Goal: Information Seeking & Learning: Learn about a topic

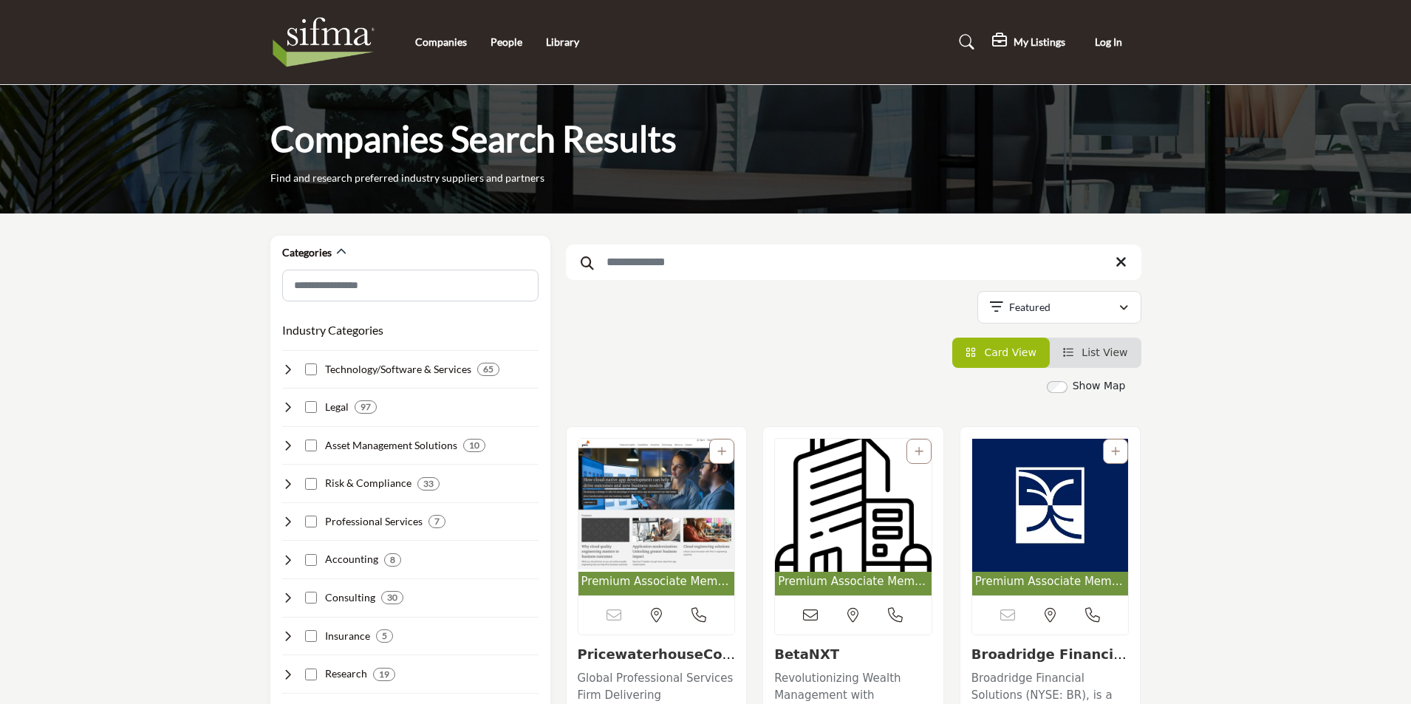
click at [680, 265] on input "Search Keyword" at bounding box center [854, 262] width 576 height 35
type input "*"
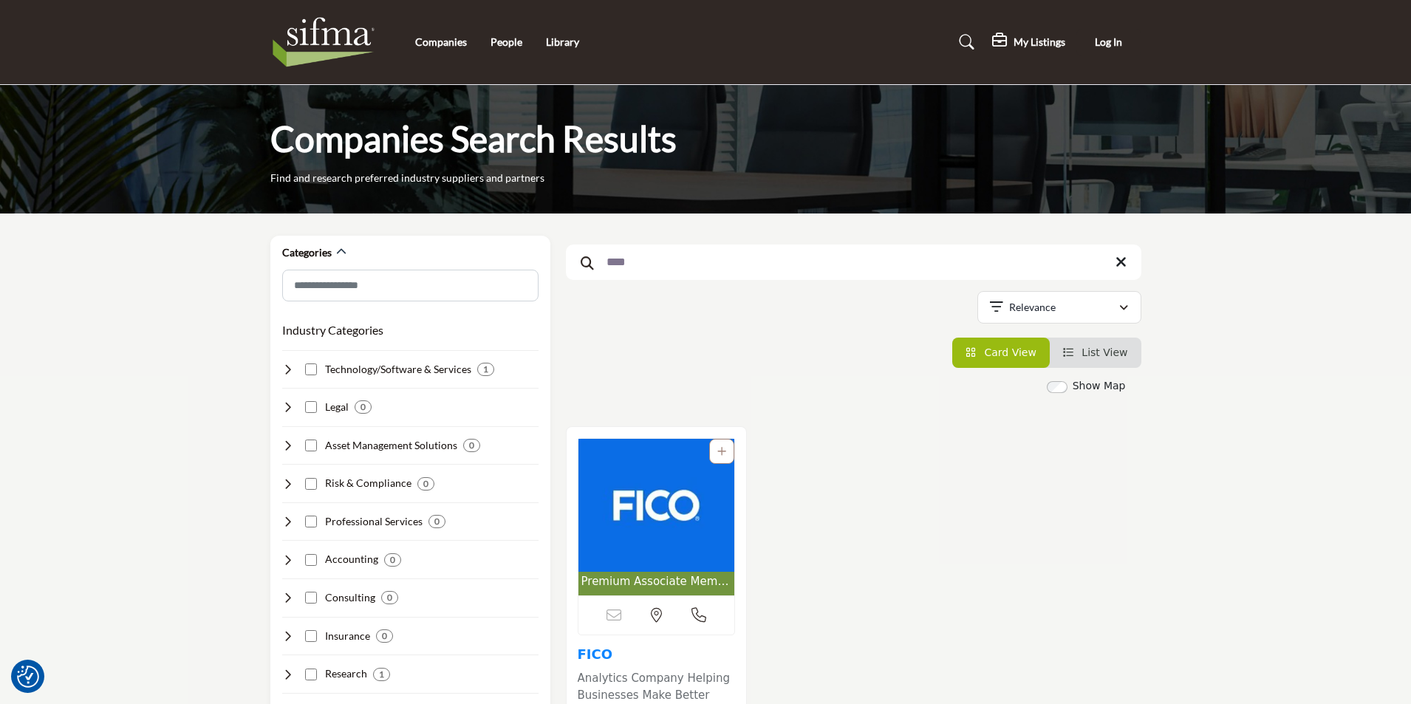
type input "****"
click at [584, 653] on link "FICO" at bounding box center [595, 655] width 35 height 16
drag, startPoint x: 635, startPoint y: 260, endPoint x: 570, endPoint y: 256, distance: 64.4
click at [570, 256] on input "****" at bounding box center [854, 262] width 576 height 35
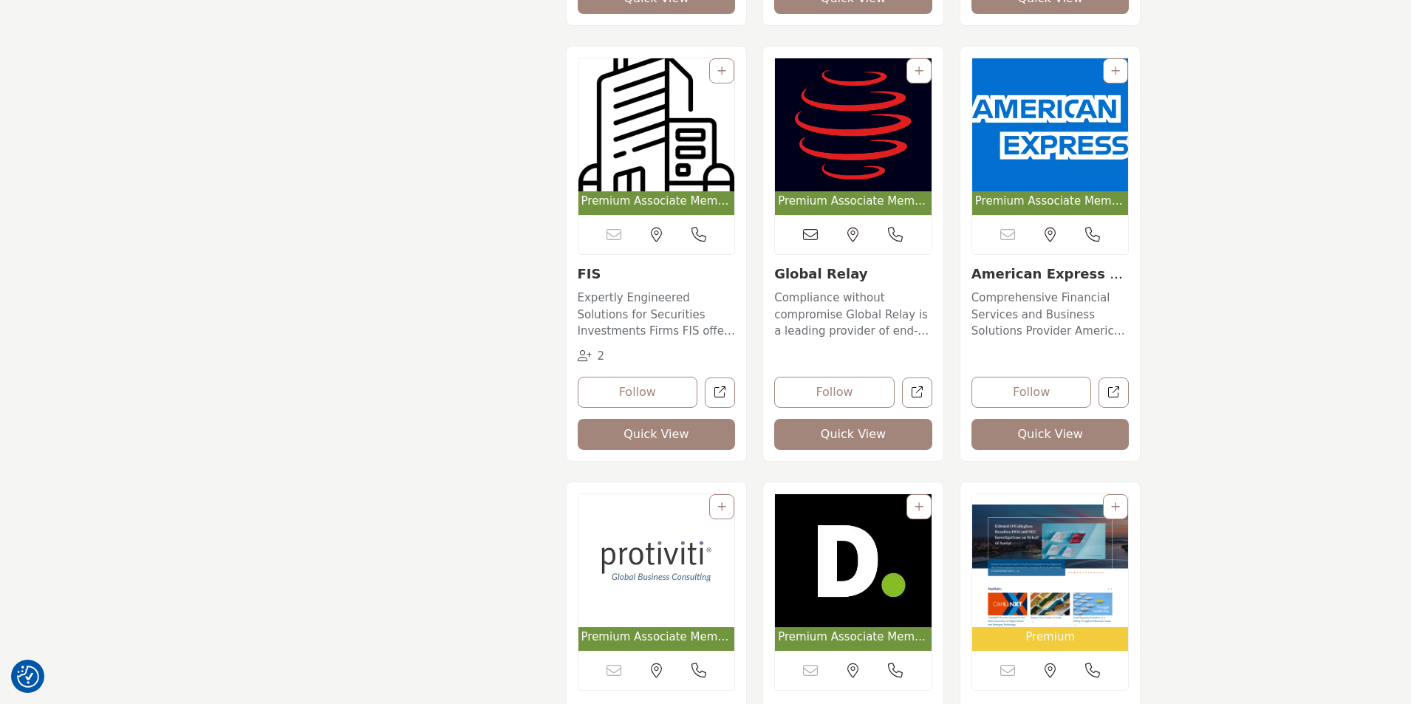
scroll to position [1700, 0]
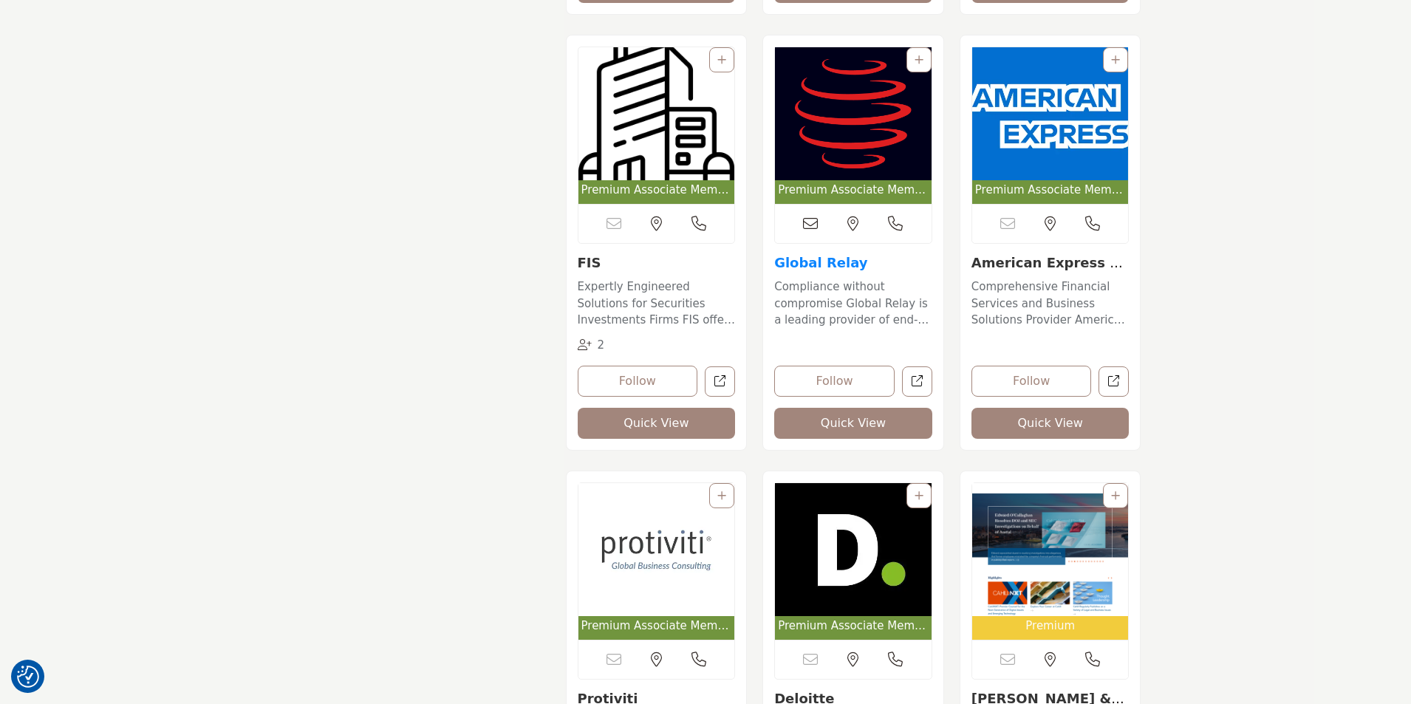
click at [814, 259] on link "Global Relay" at bounding box center [820, 263] width 93 height 16
click at [590, 262] on link "FIS" at bounding box center [590, 263] width 24 height 16
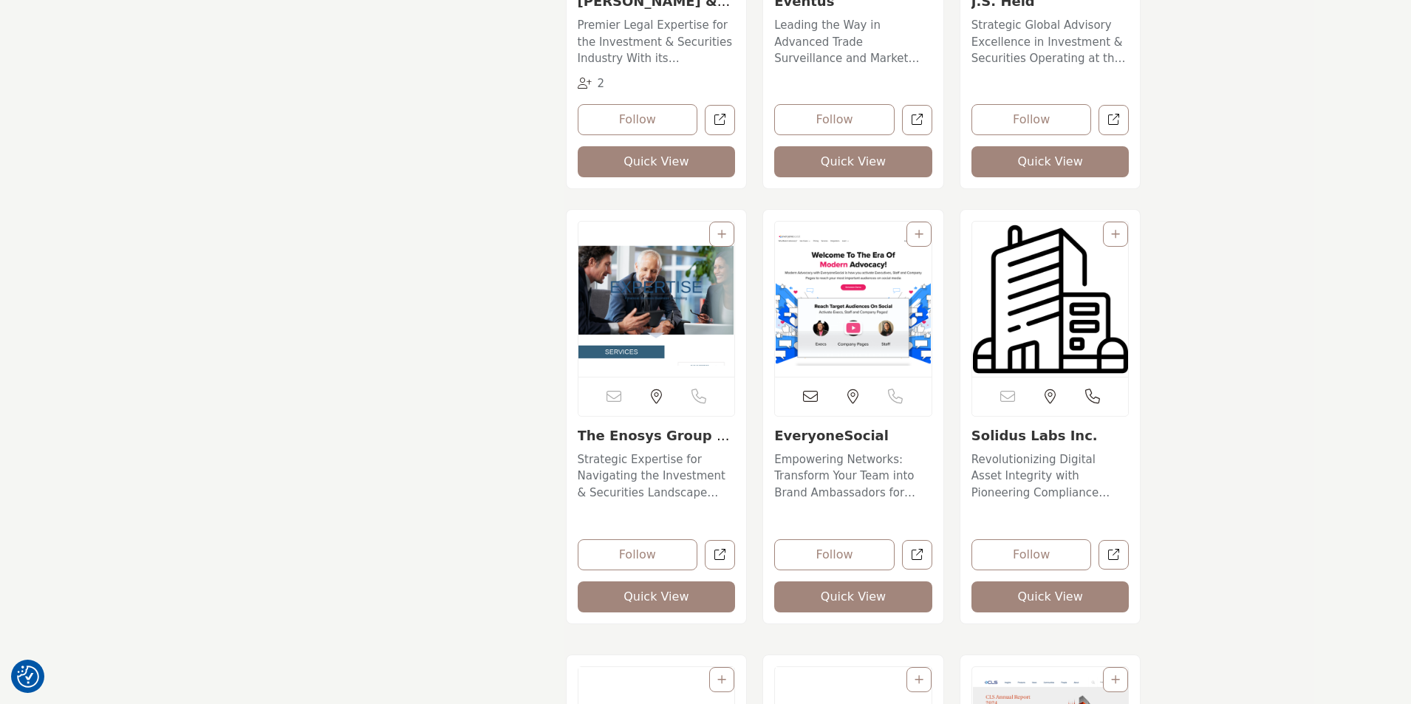
scroll to position [2882, 0]
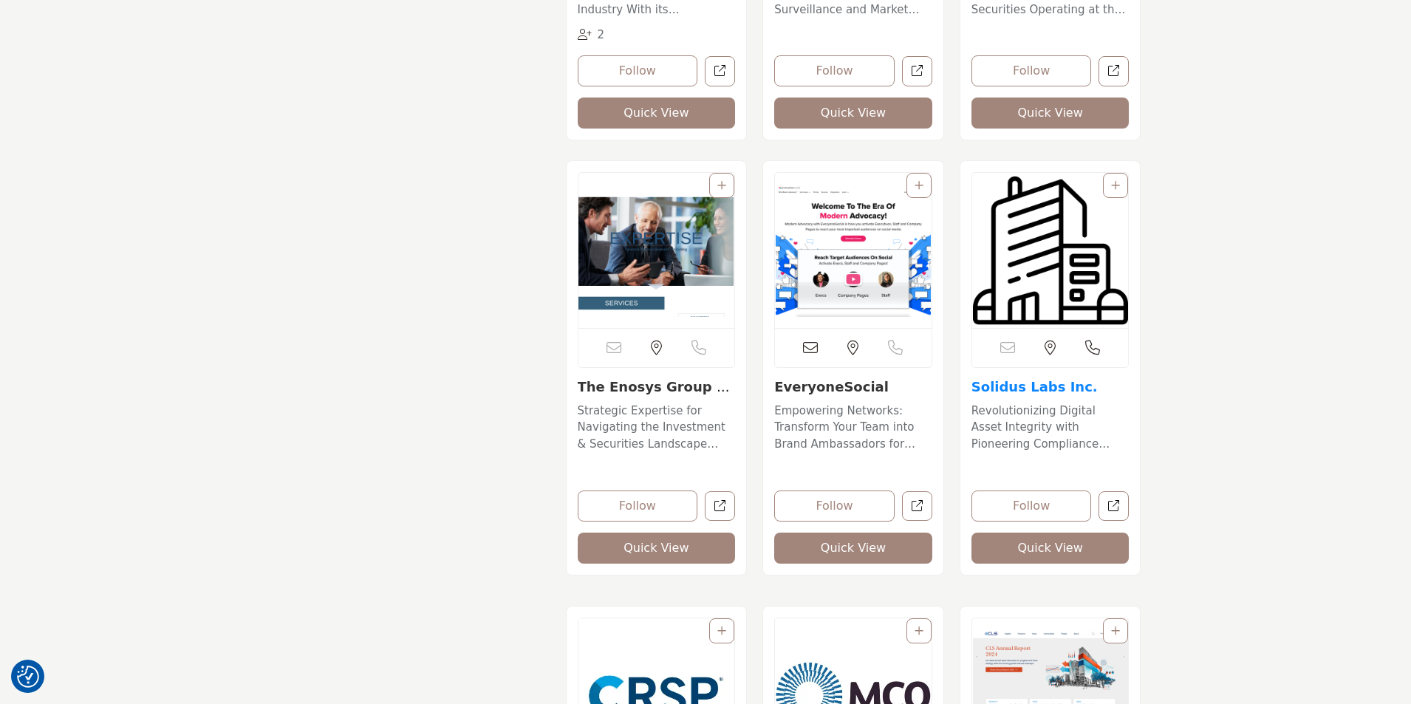
click at [1015, 385] on link "Solidus Labs Inc." at bounding box center [1035, 387] width 126 height 16
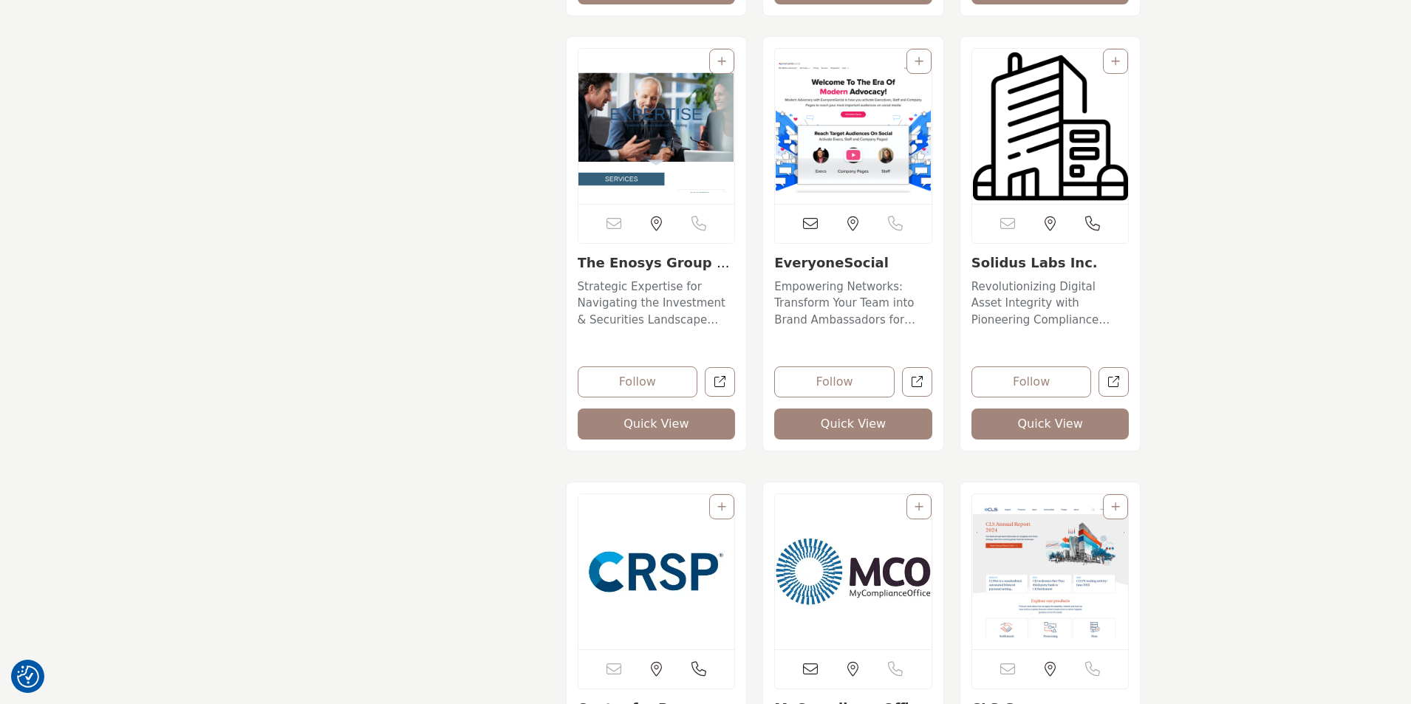
scroll to position [3325, 0]
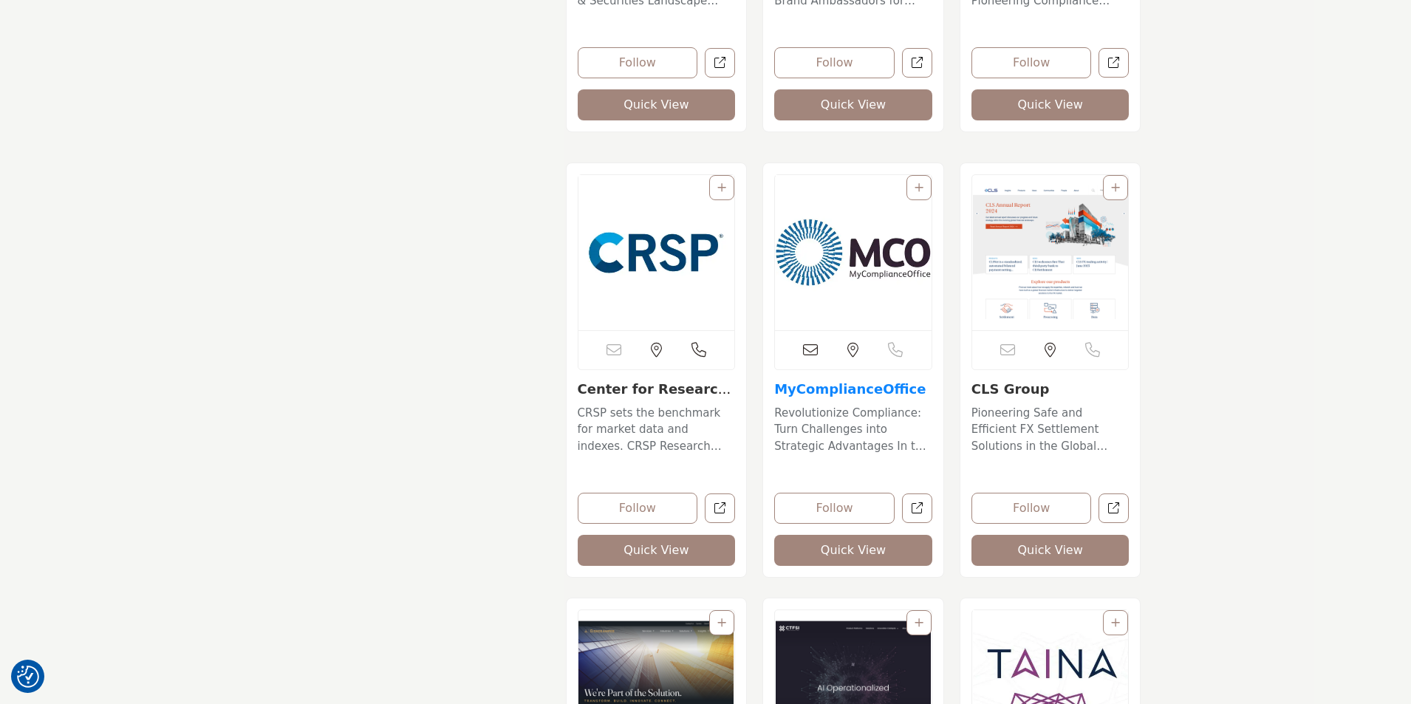
click at [865, 384] on link "MyComplianceOffice" at bounding box center [849, 389] width 151 height 16
click at [989, 385] on link "CLS Group" at bounding box center [1011, 389] width 78 height 16
click at [602, 389] on link "Center for Research ..." at bounding box center [655, 397] width 154 height 32
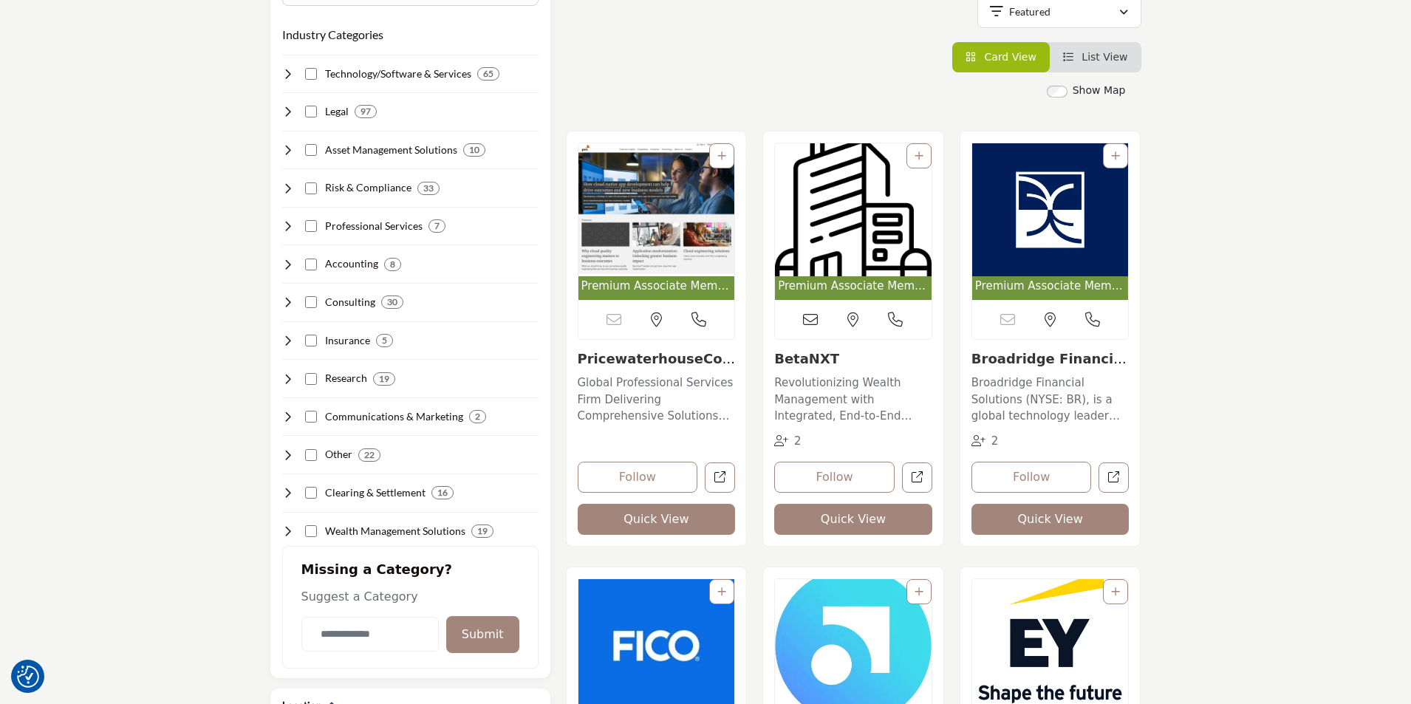
scroll to position [0, 0]
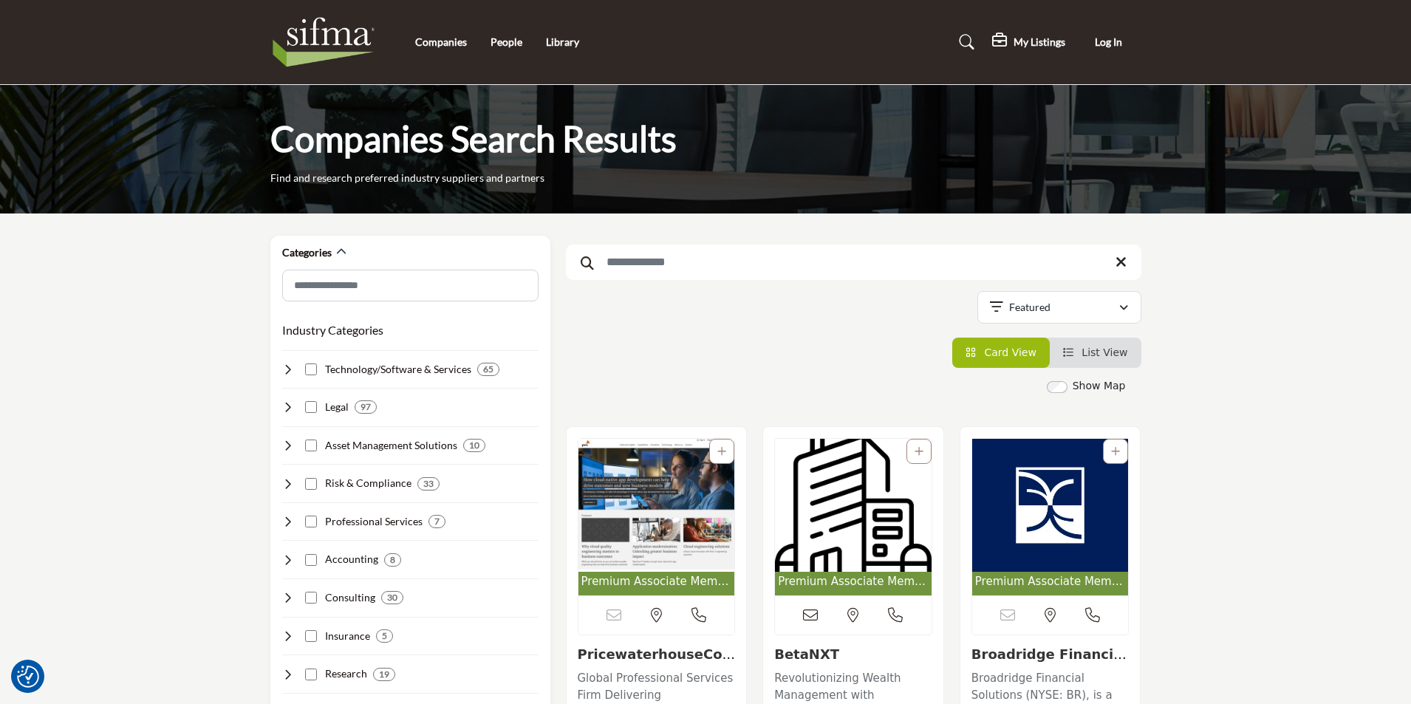
click at [640, 259] on input "Search Keyword" at bounding box center [854, 262] width 576 height 35
type input "****"
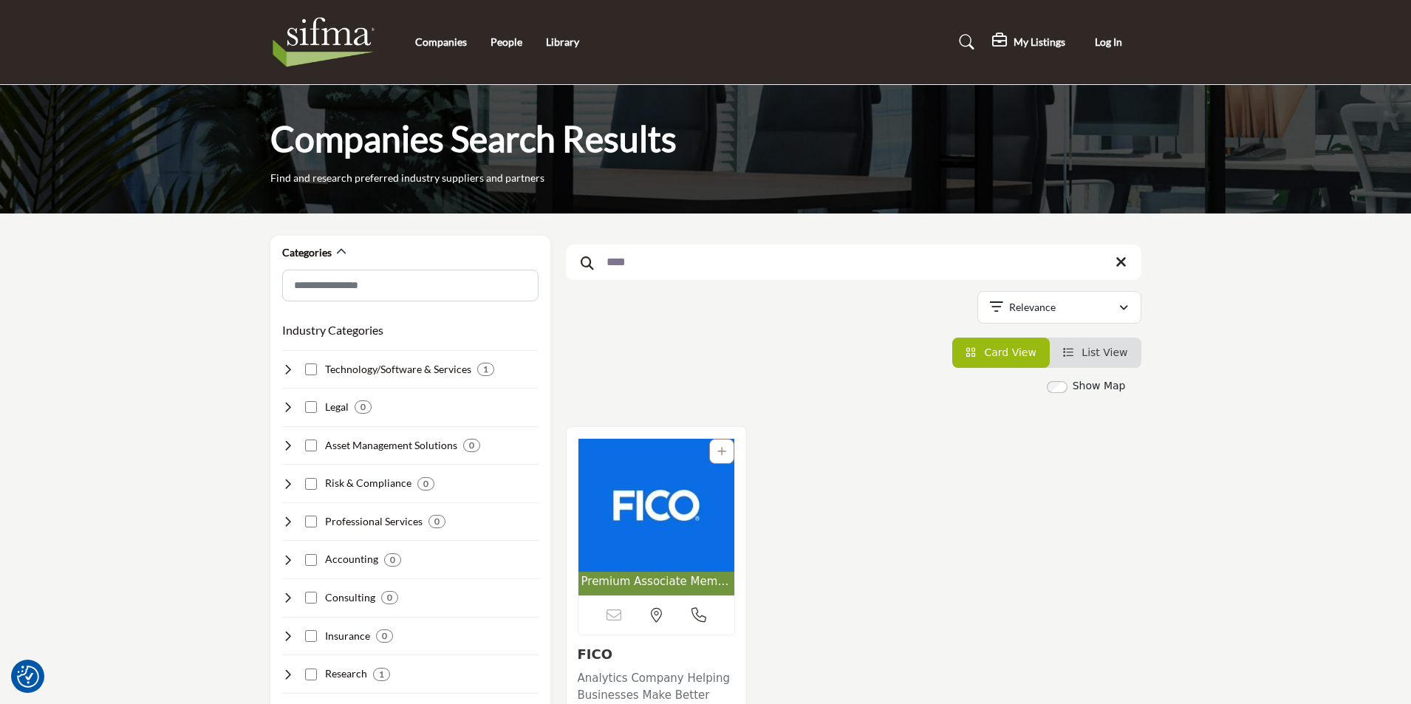
drag, startPoint x: 637, startPoint y: 268, endPoint x: 563, endPoint y: 262, distance: 74.1
type input "****"
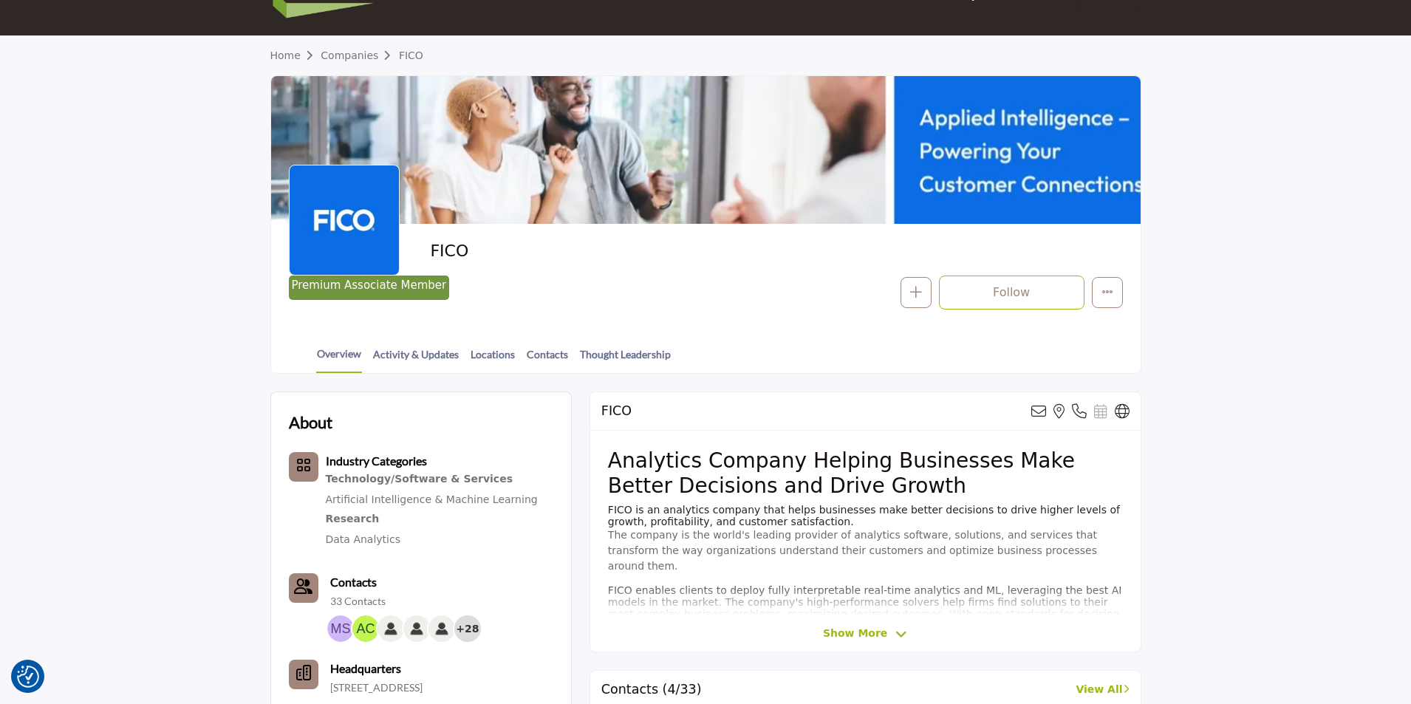
scroll to position [74, 0]
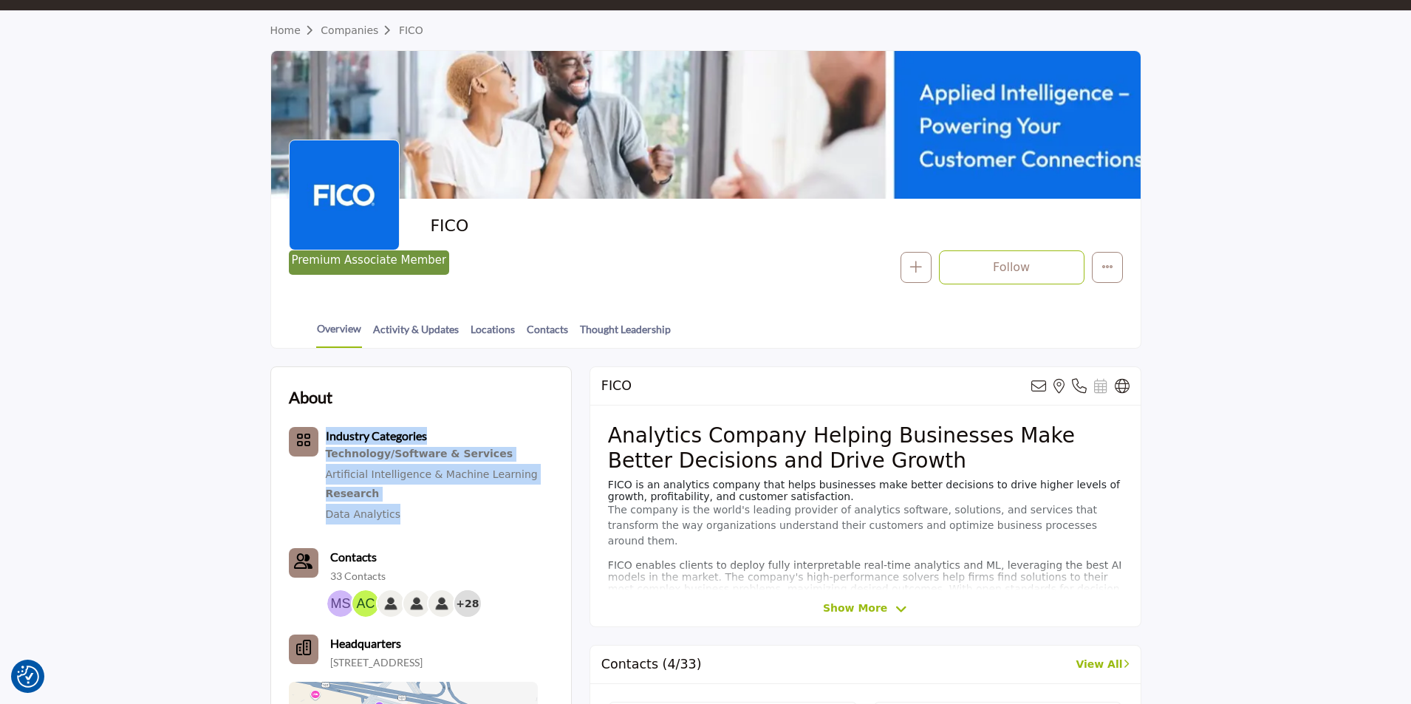
drag, startPoint x: 397, startPoint y: 505, endPoint x: 313, endPoint y: 463, distance: 93.5
click at [313, 463] on div "Industry Categories Technology/Software & Services Artificial Intelligence & Ma…" at bounding box center [413, 475] width 249 height 97
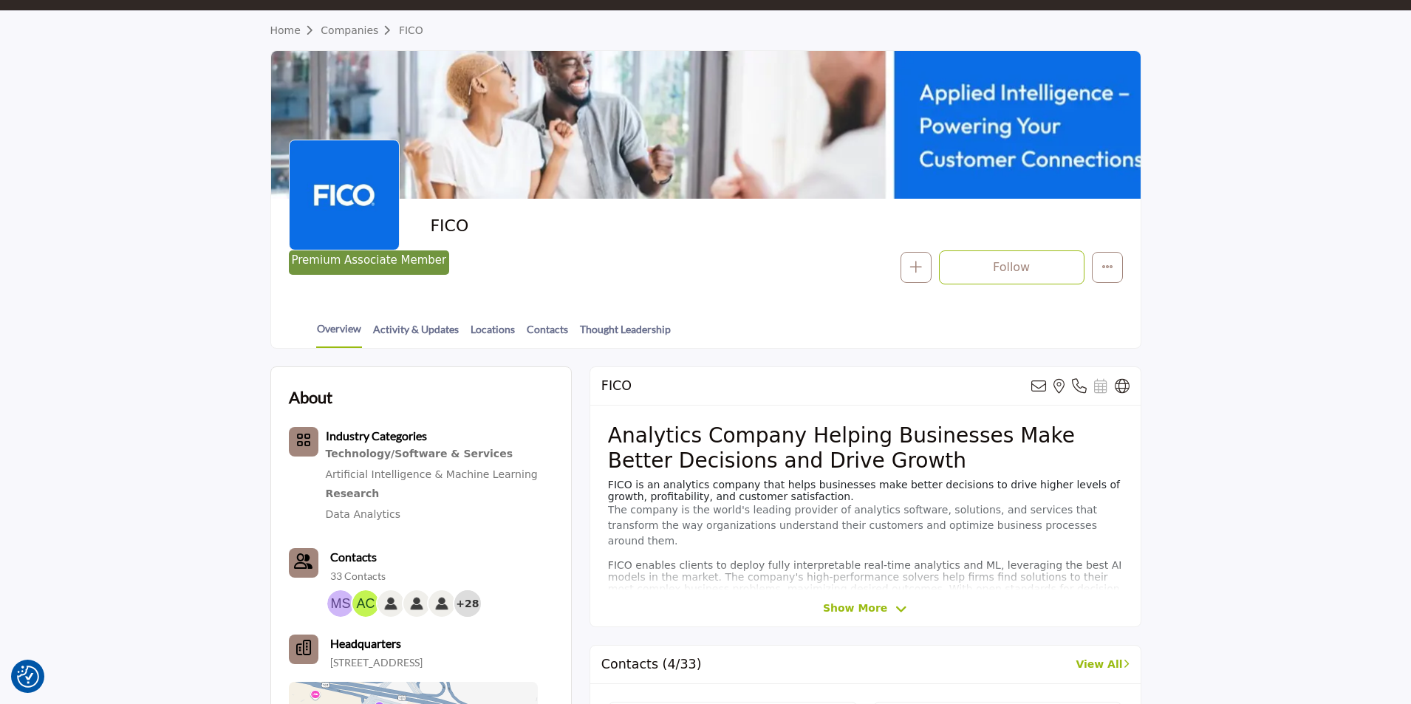
click at [652, 234] on h2 "FICO" at bounding box center [633, 226] width 406 height 19
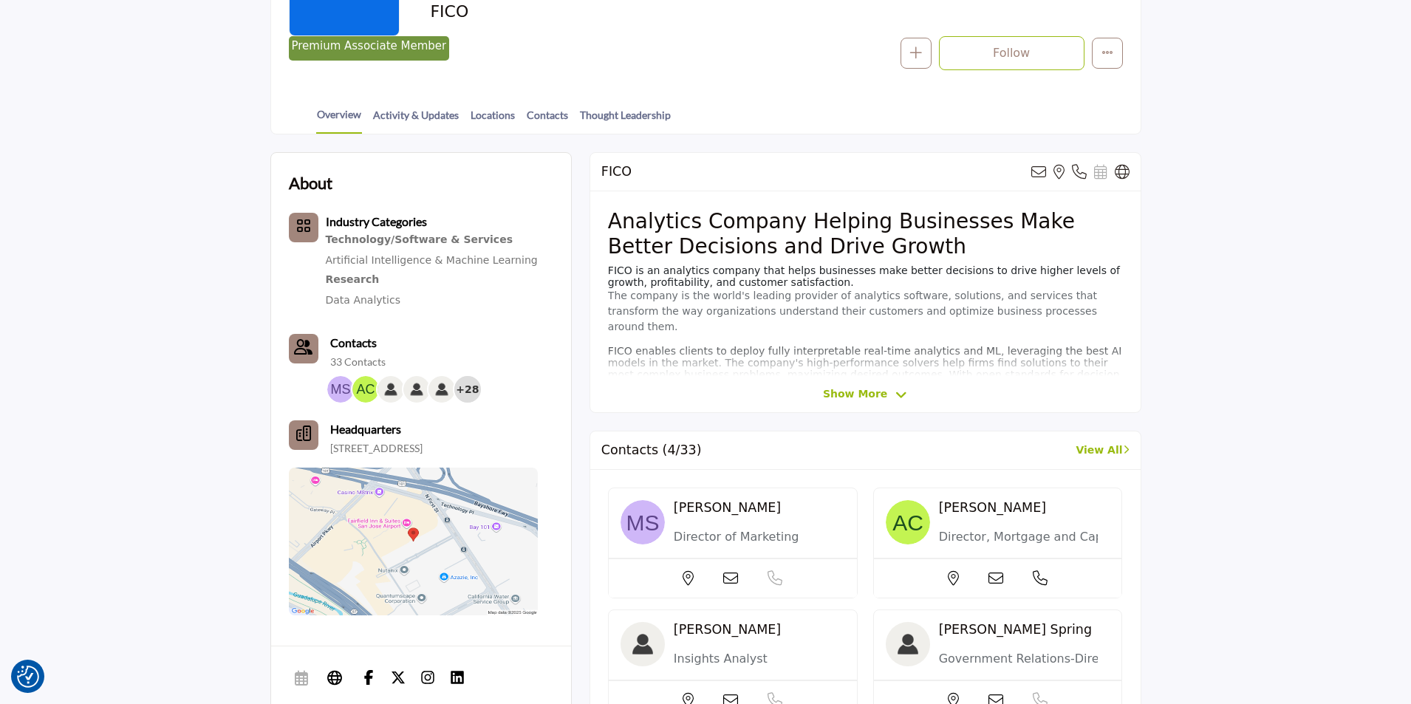
scroll to position [296, 0]
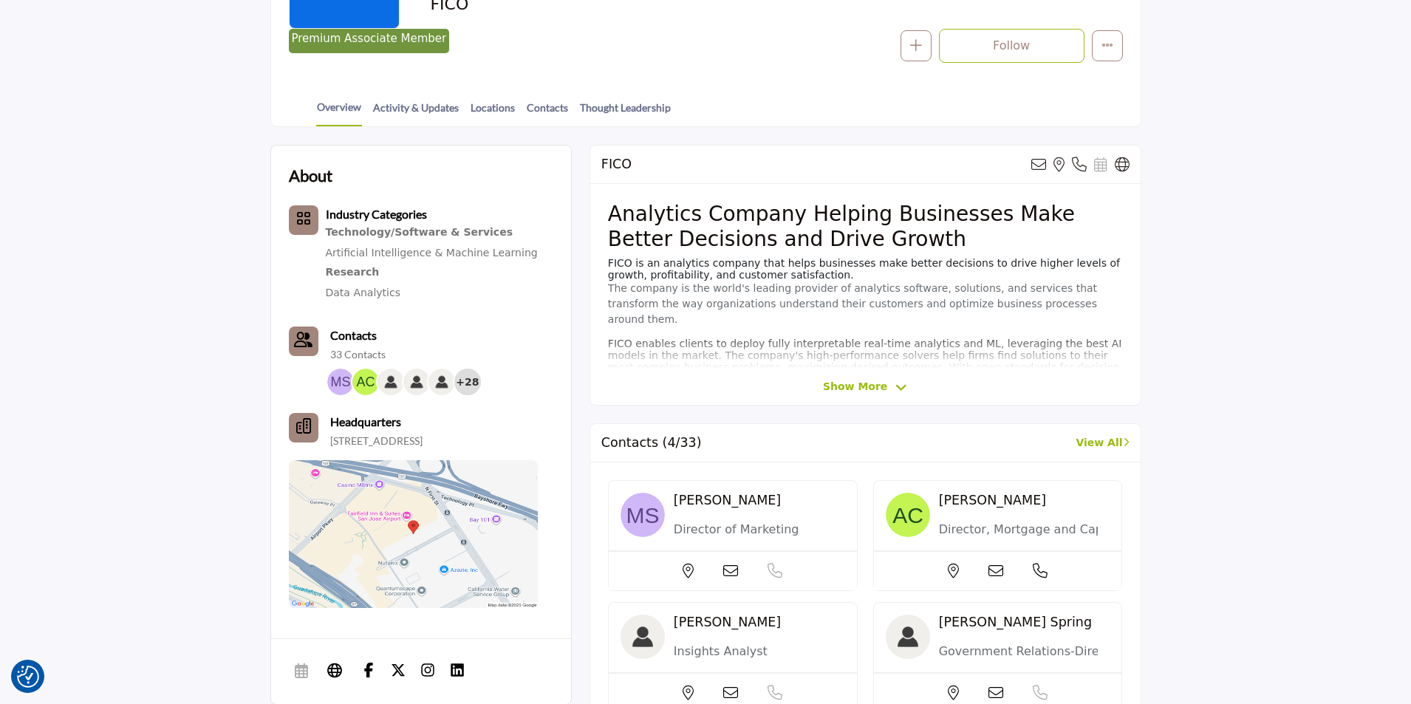
click at [859, 385] on span "Show More" at bounding box center [855, 387] width 64 height 16
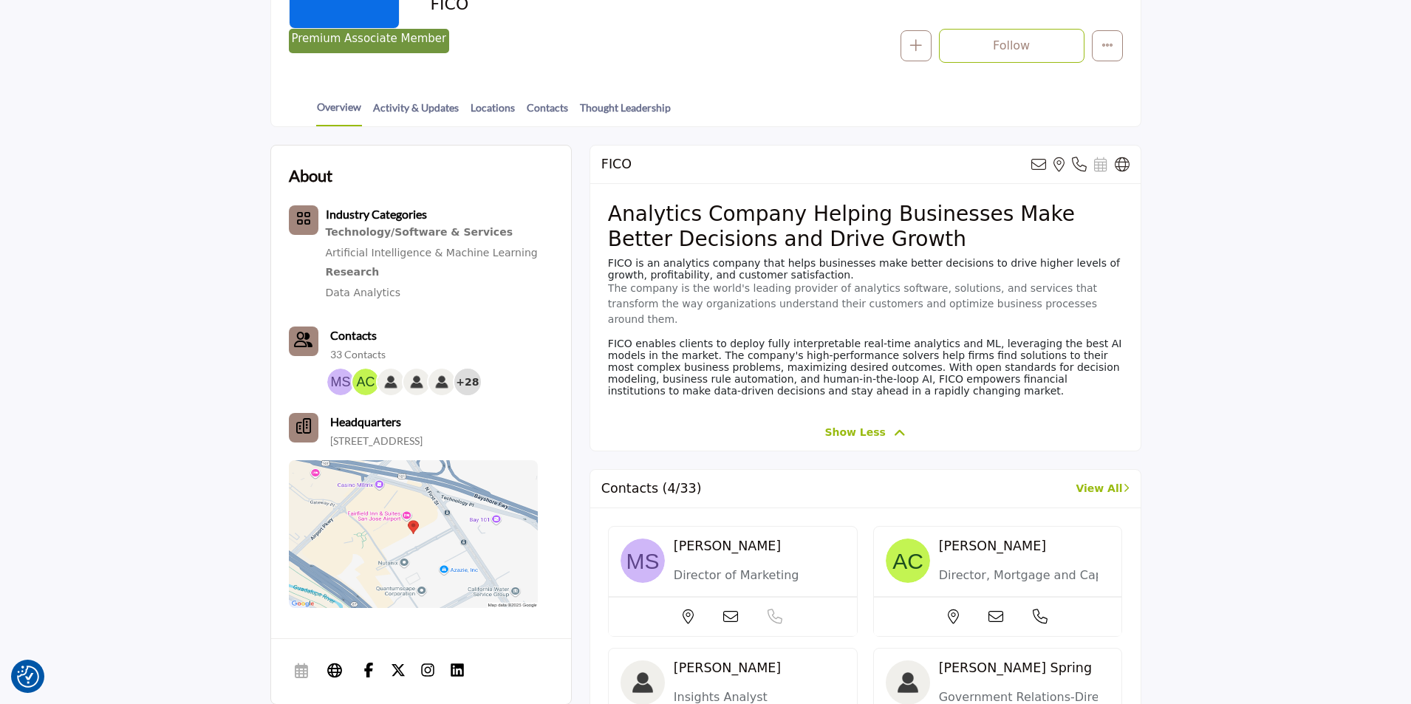
click at [856, 432] on span "Show Less" at bounding box center [855, 433] width 61 height 16
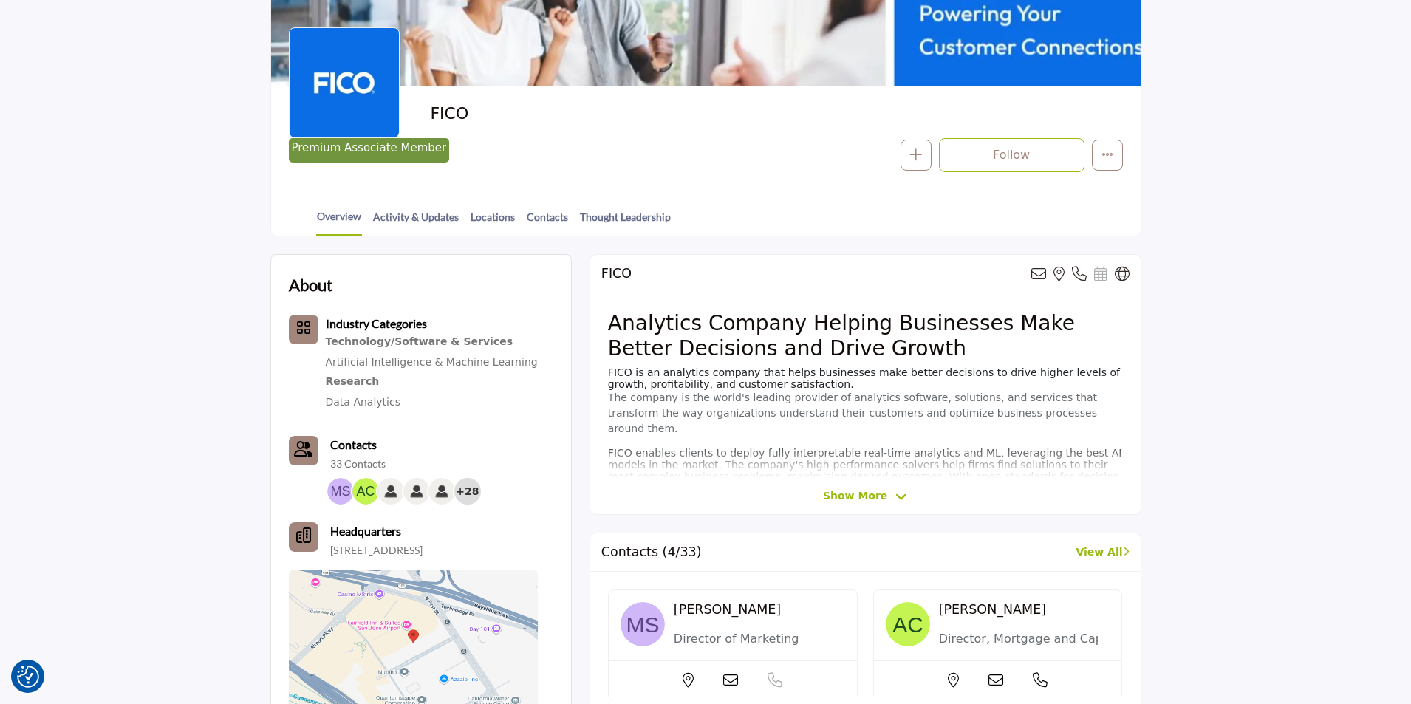
scroll to position [0, 0]
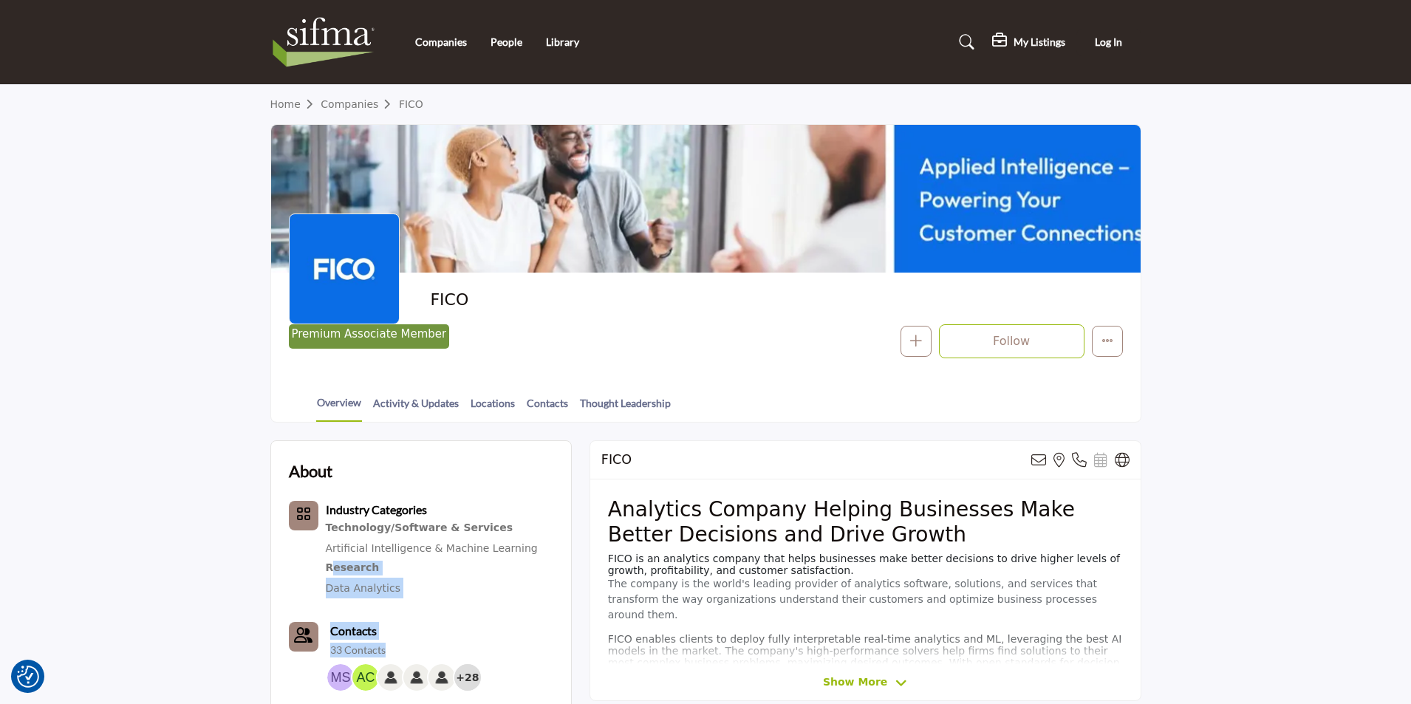
drag, startPoint x: 416, startPoint y: 627, endPoint x: 335, endPoint y: 561, distance: 104.6
click at [335, 561] on div "Industry Categories Technology/Software & Services Artificial Intelligence & Ma…" at bounding box center [413, 702] width 249 height 402
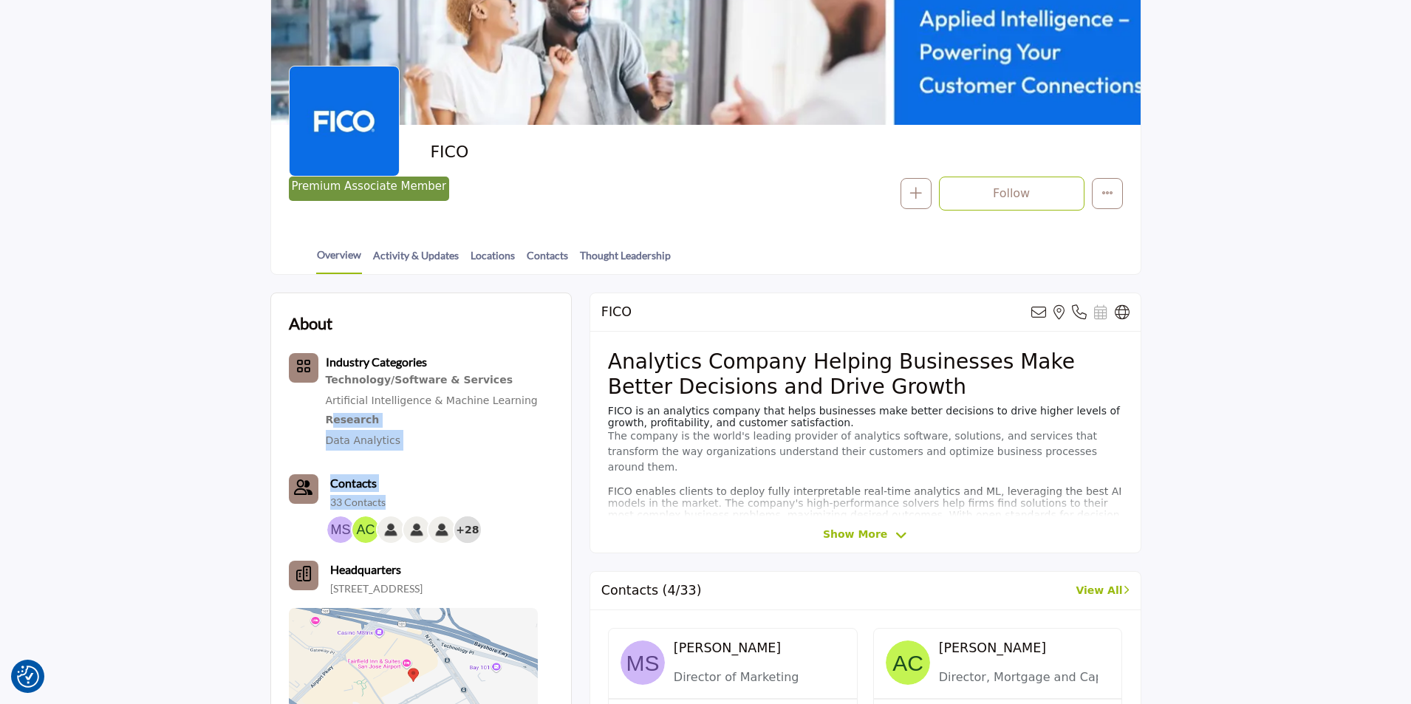
click at [427, 455] on div "Industry Categories Technology/Software & Services Artificial Intelligence & Ma…" at bounding box center [413, 554] width 249 height 402
drag, startPoint x: 415, startPoint y: 437, endPoint x: 323, endPoint y: 372, distance: 113.4
click at [323, 372] on div "Industry Categories Technology/Software & Services Artificial Intelligence & Ma…" at bounding box center [413, 401] width 249 height 97
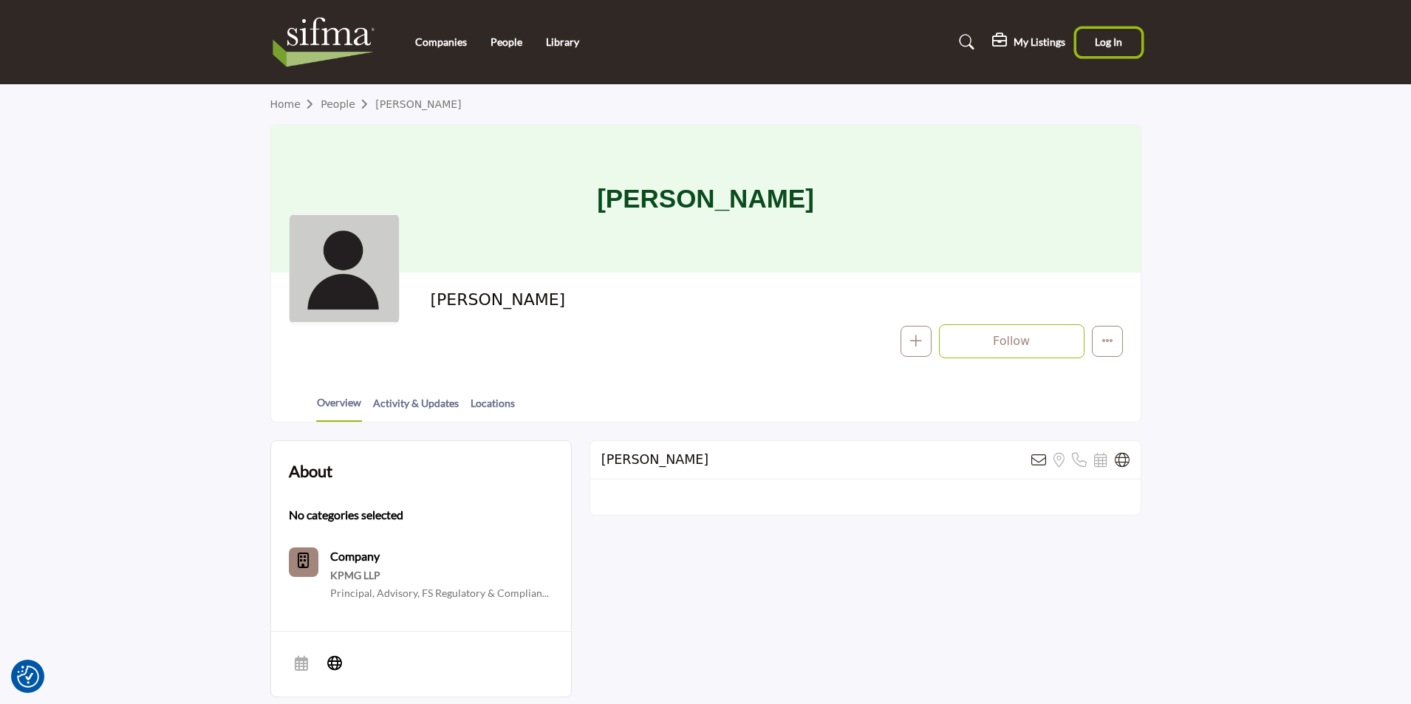
click at [1108, 45] on span "Log In" at bounding box center [1108, 41] width 27 height 13
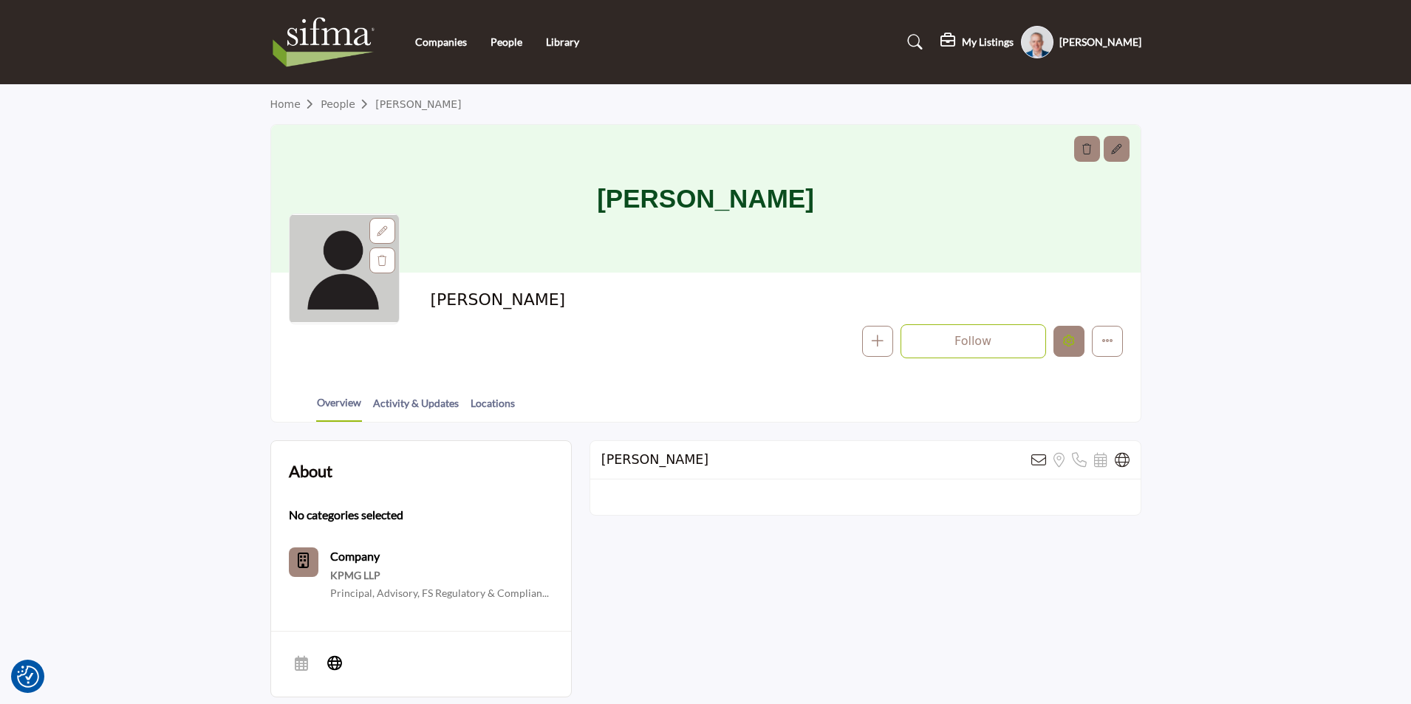
click at [1078, 339] on button "Edit company" at bounding box center [1069, 341] width 31 height 31
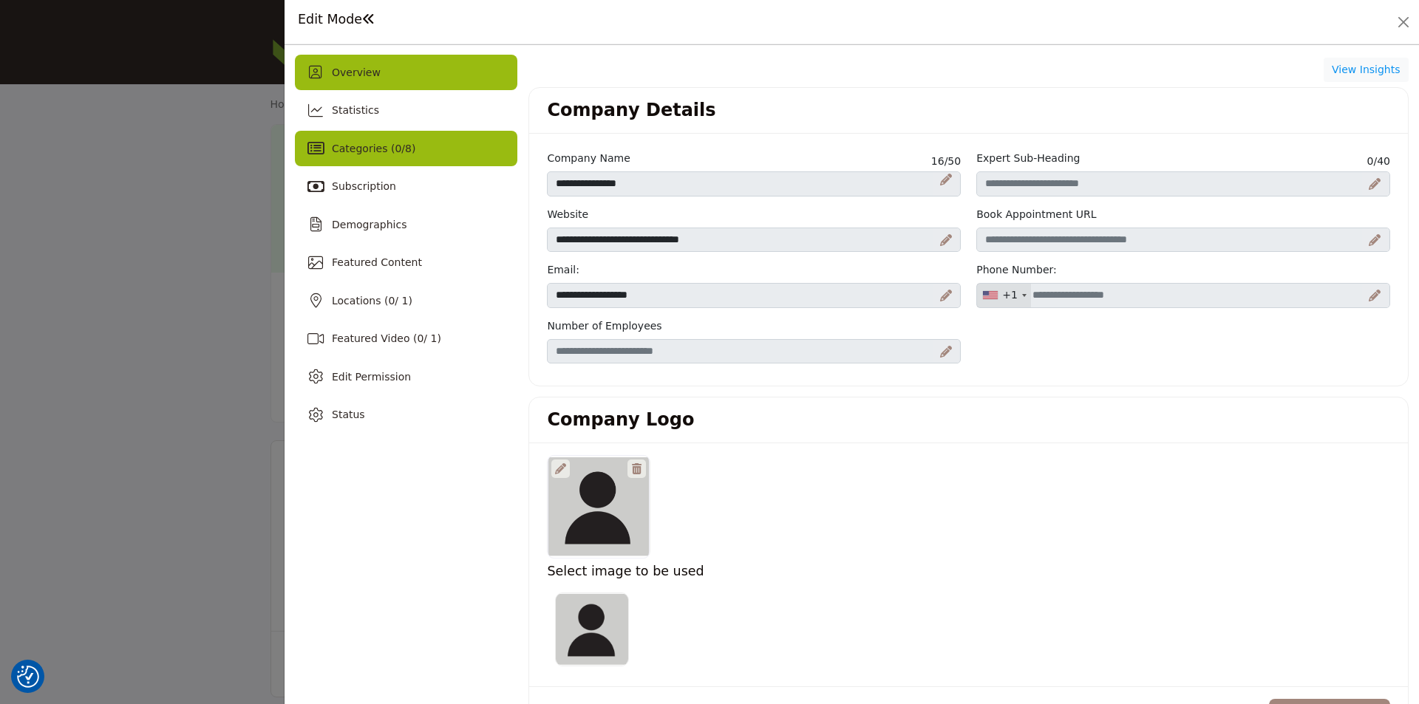
click at [443, 158] on div "Categories ( 0 / 8 )" at bounding box center [406, 148] width 222 height 35
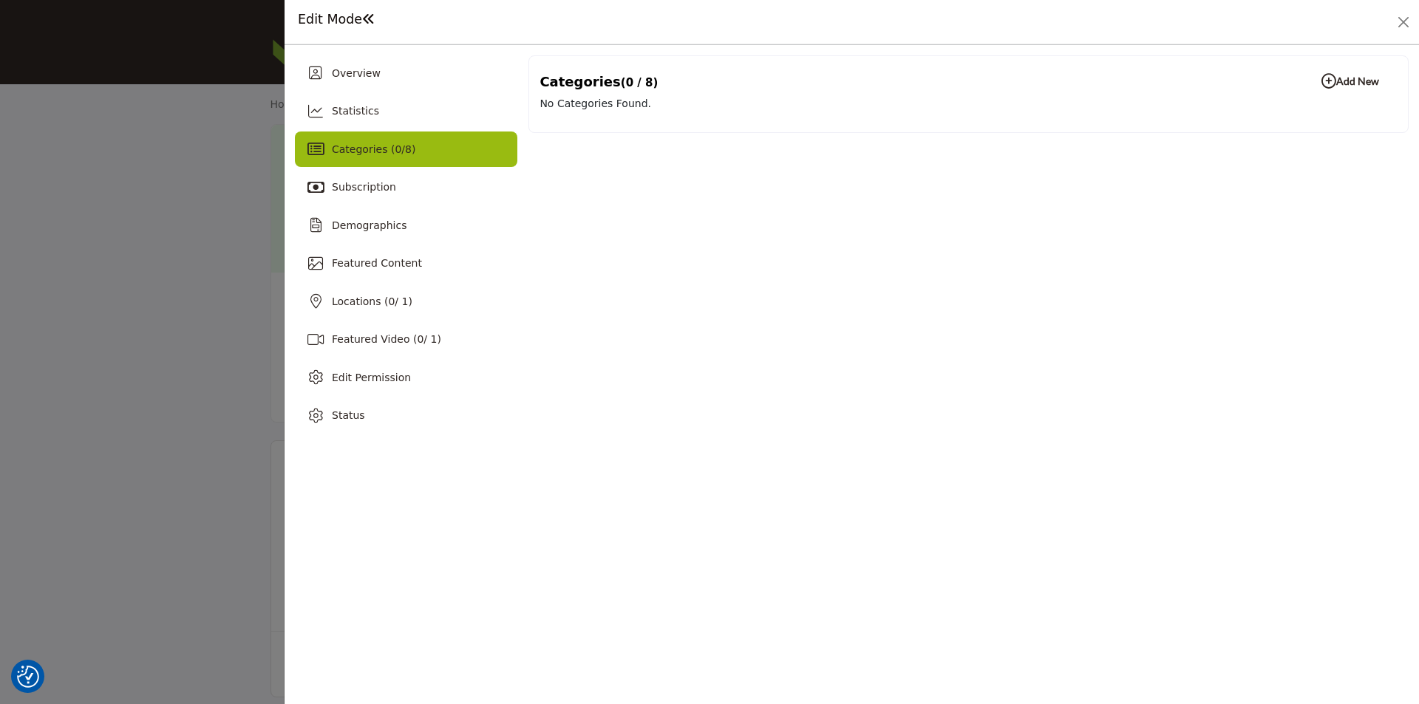
click at [234, 213] on div at bounding box center [709, 352] width 1419 height 704
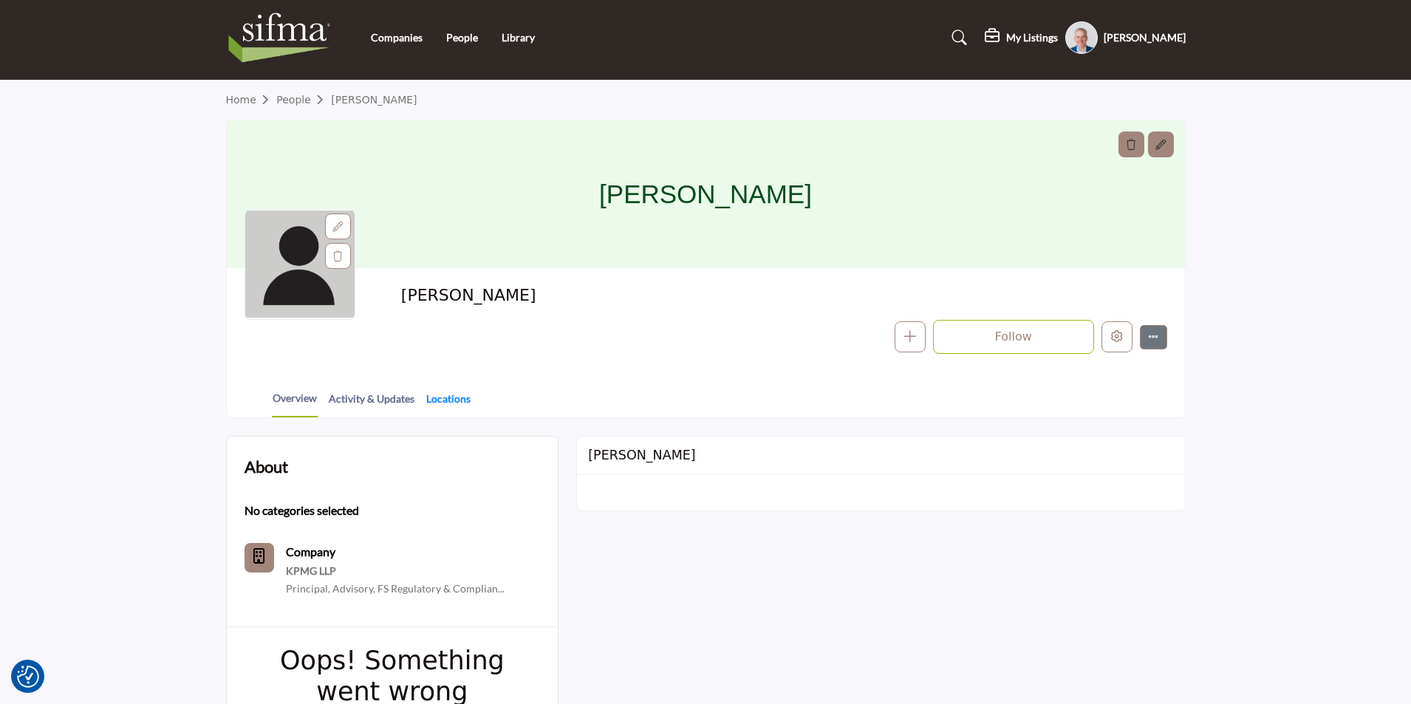
scroll to position [74, 0]
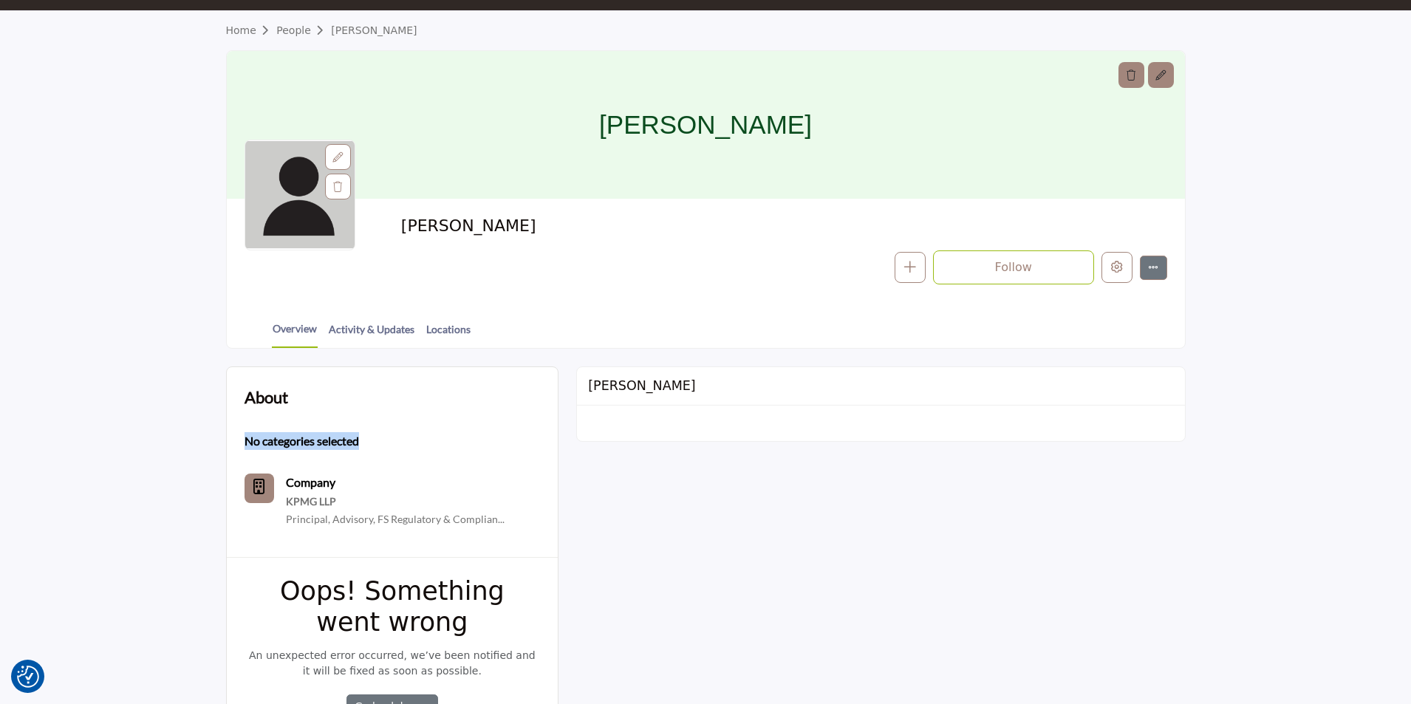
drag, startPoint x: 338, startPoint y: 440, endPoint x: 216, endPoint y: 443, distance: 122.7
click at [216, 443] on section "About No categories selected Company KPMG LLP" at bounding box center [705, 560] width 1411 height 422
click at [1106, 270] on button "Edit company" at bounding box center [1117, 267] width 31 height 31
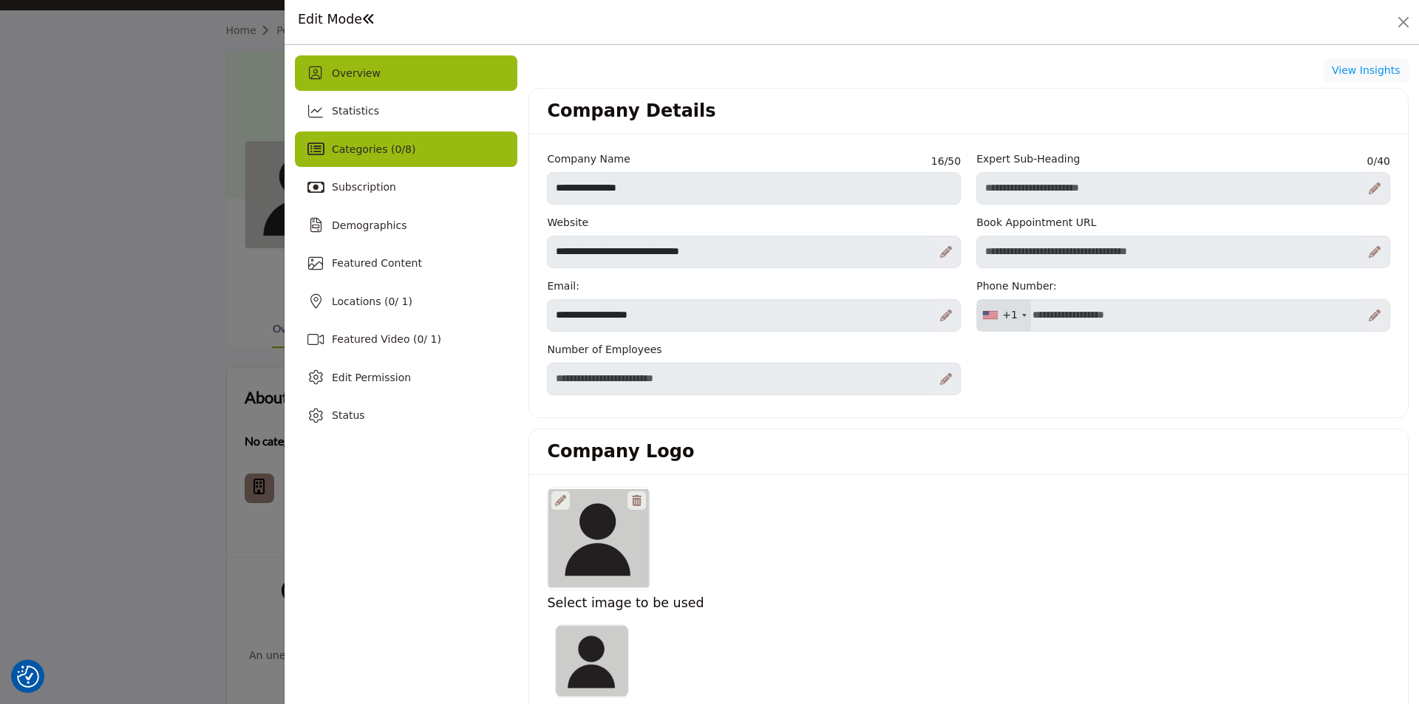
click at [434, 146] on div "Categories ( 0 / 8 )" at bounding box center [406, 149] width 222 height 35
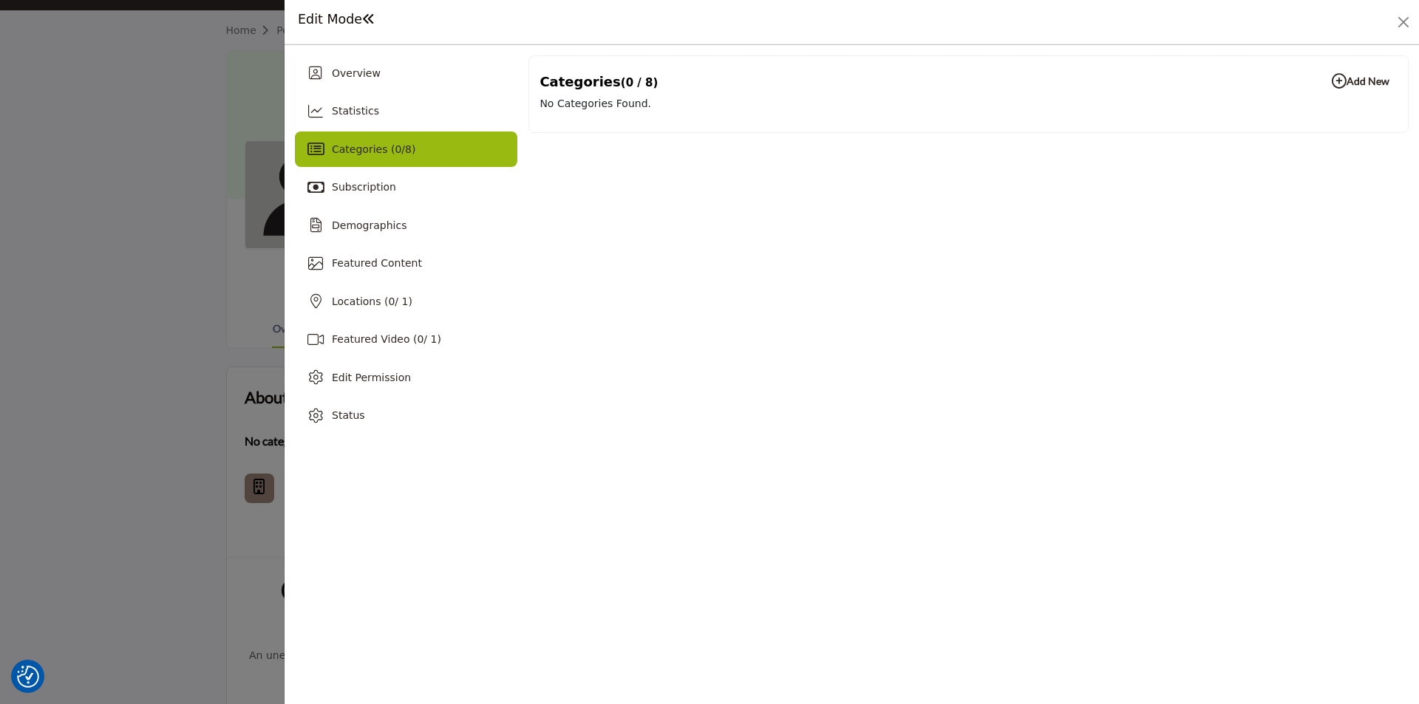
click at [156, 258] on div at bounding box center [709, 352] width 1419 height 704
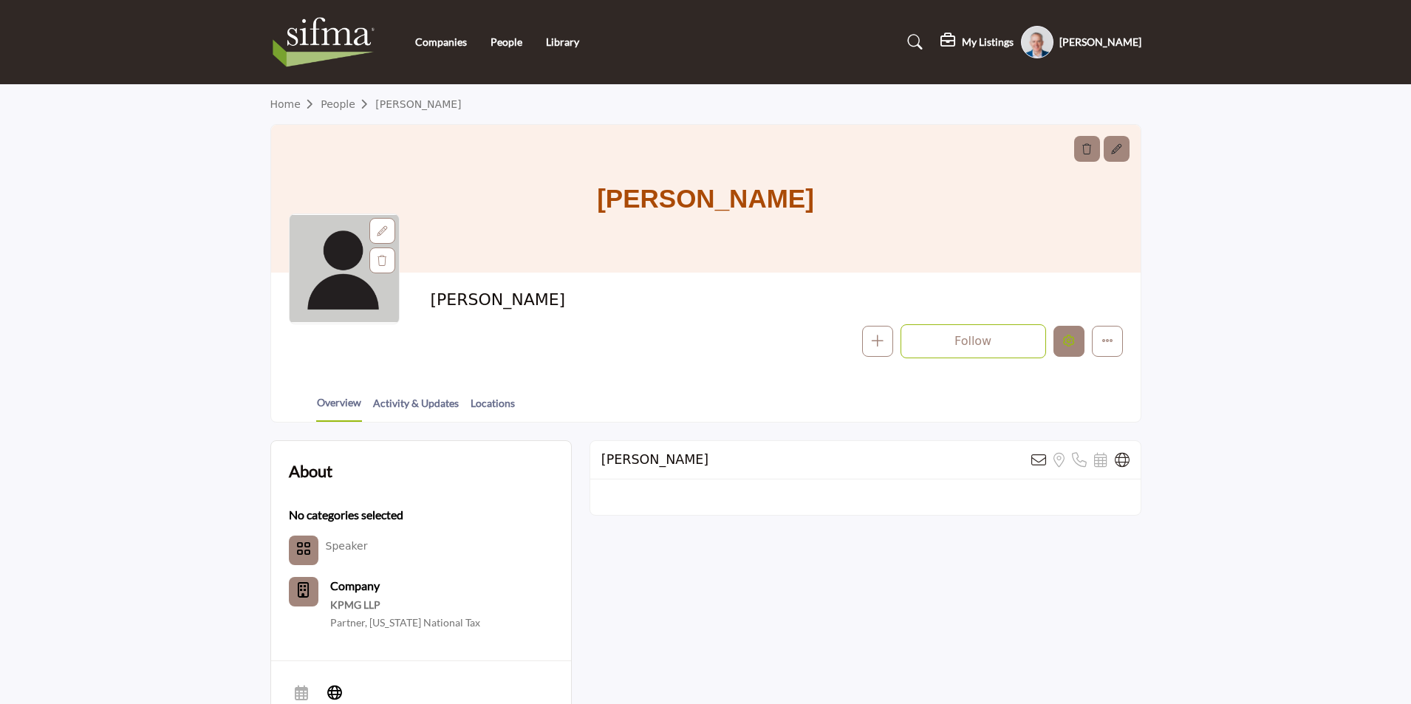
click at [1071, 349] on button "Edit company" at bounding box center [1069, 341] width 31 height 31
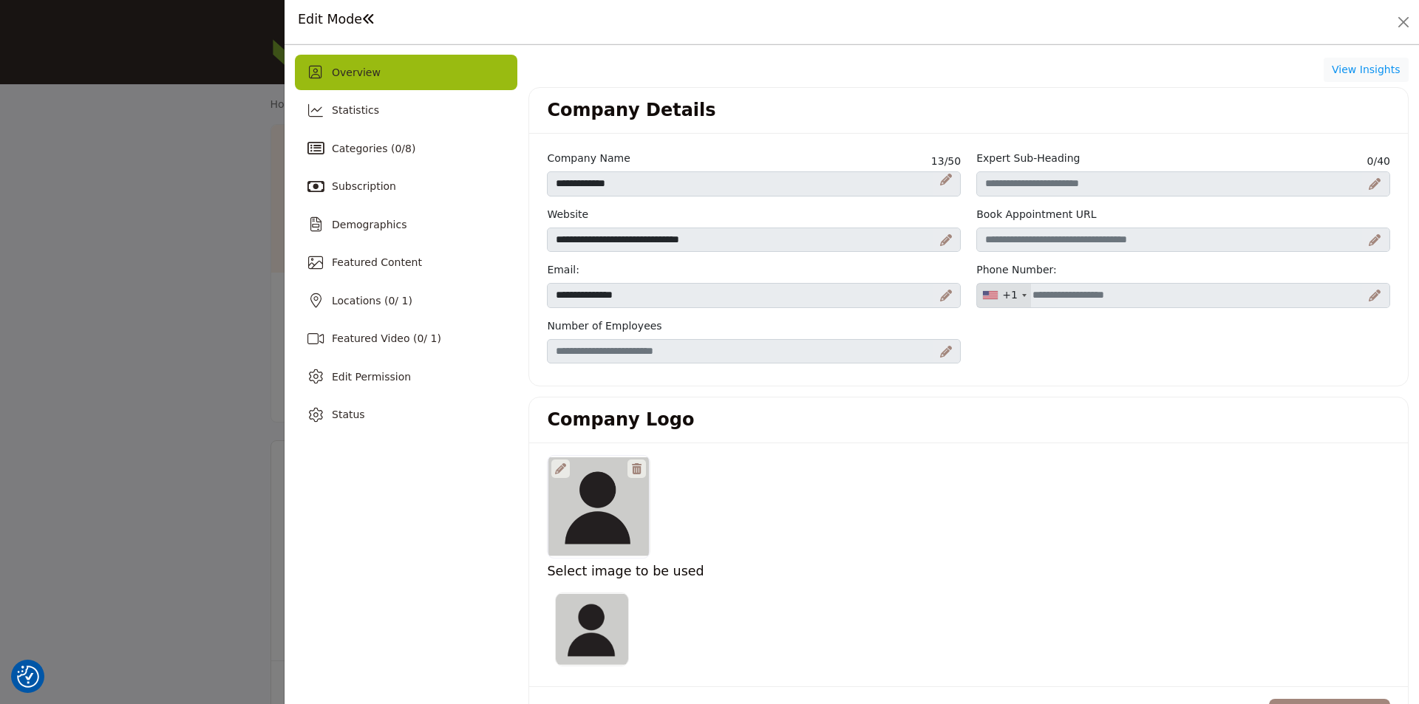
click at [198, 252] on div at bounding box center [709, 352] width 1419 height 704
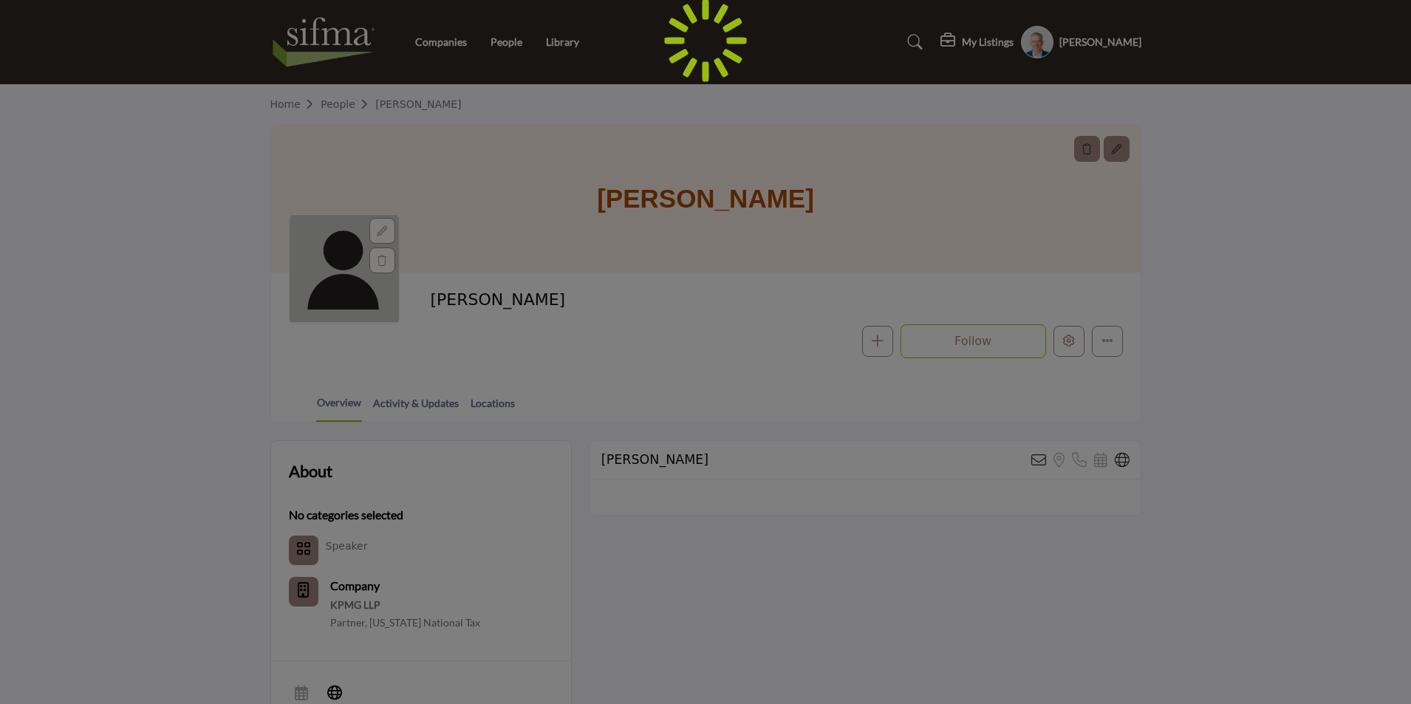
scroll to position [148, 0]
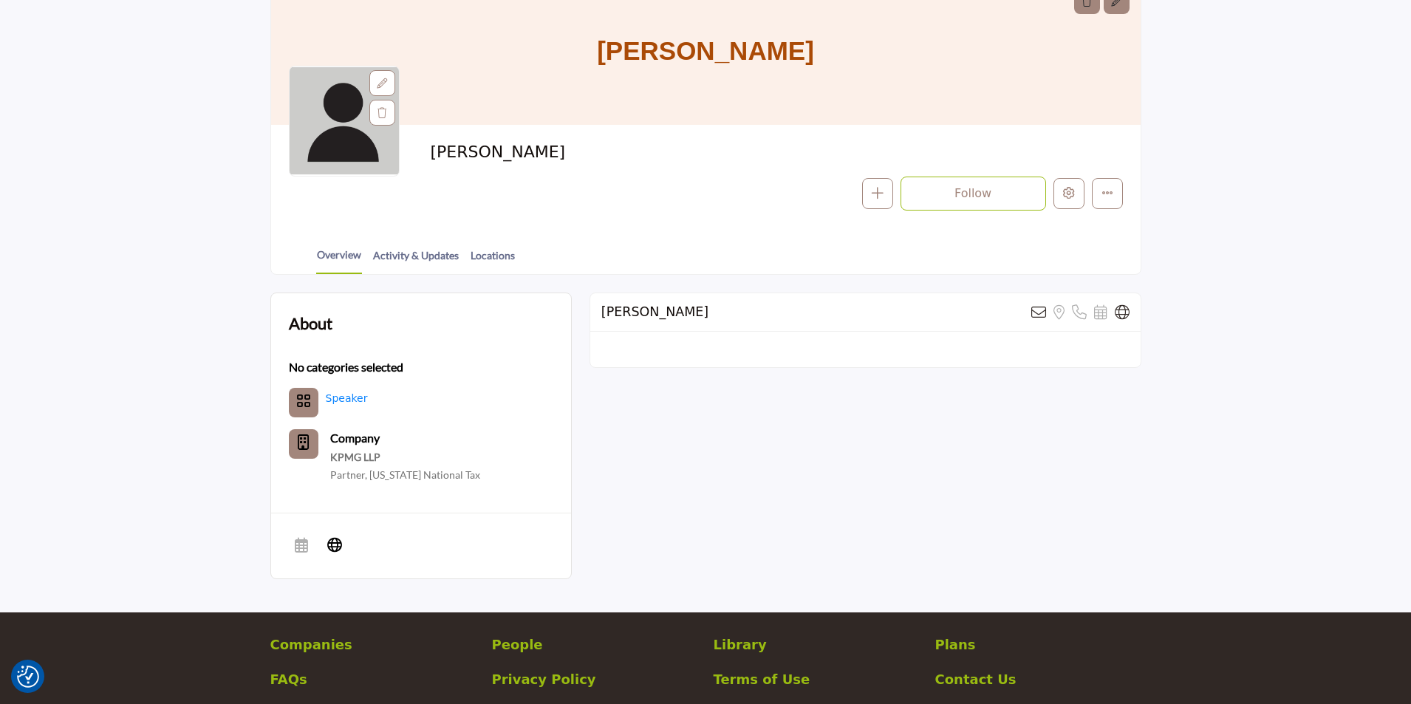
click at [335, 398] on link "Speaker" at bounding box center [347, 398] width 42 height 12
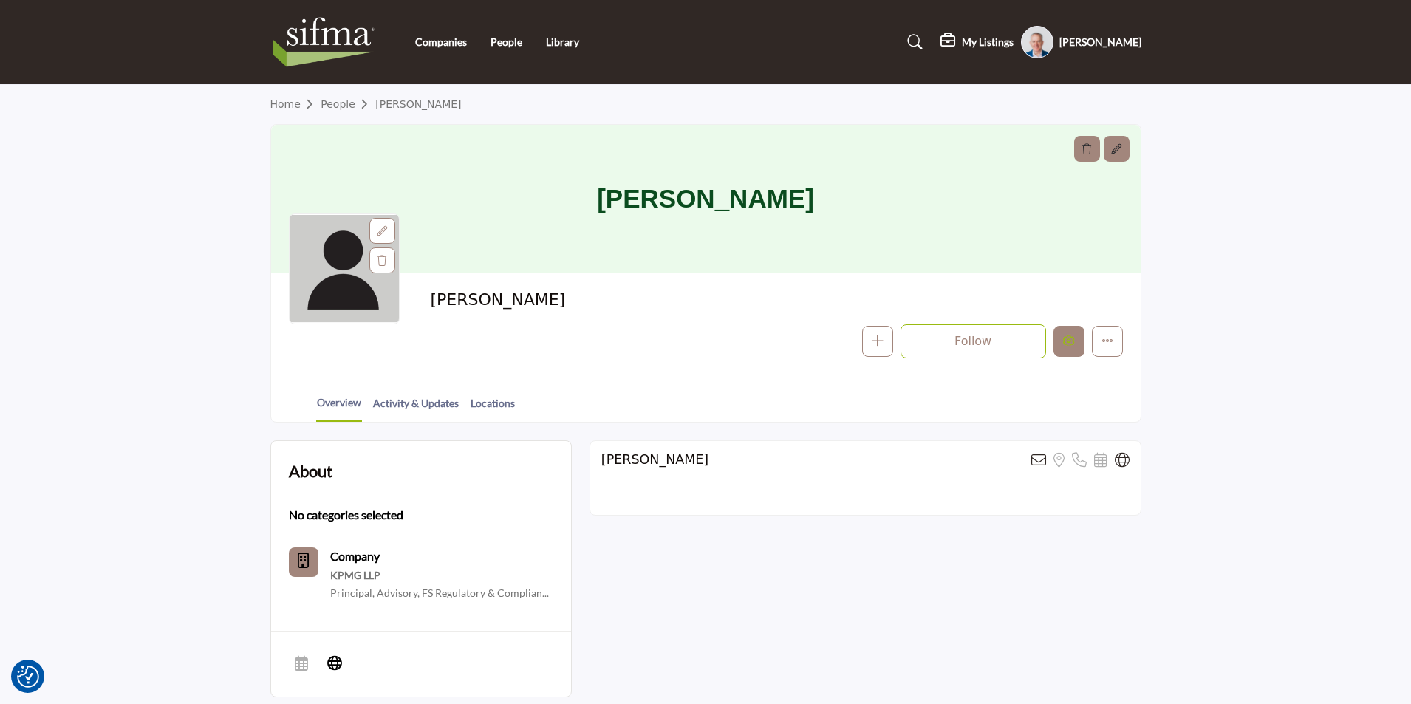
click at [1066, 352] on button "Edit company" at bounding box center [1069, 341] width 31 height 31
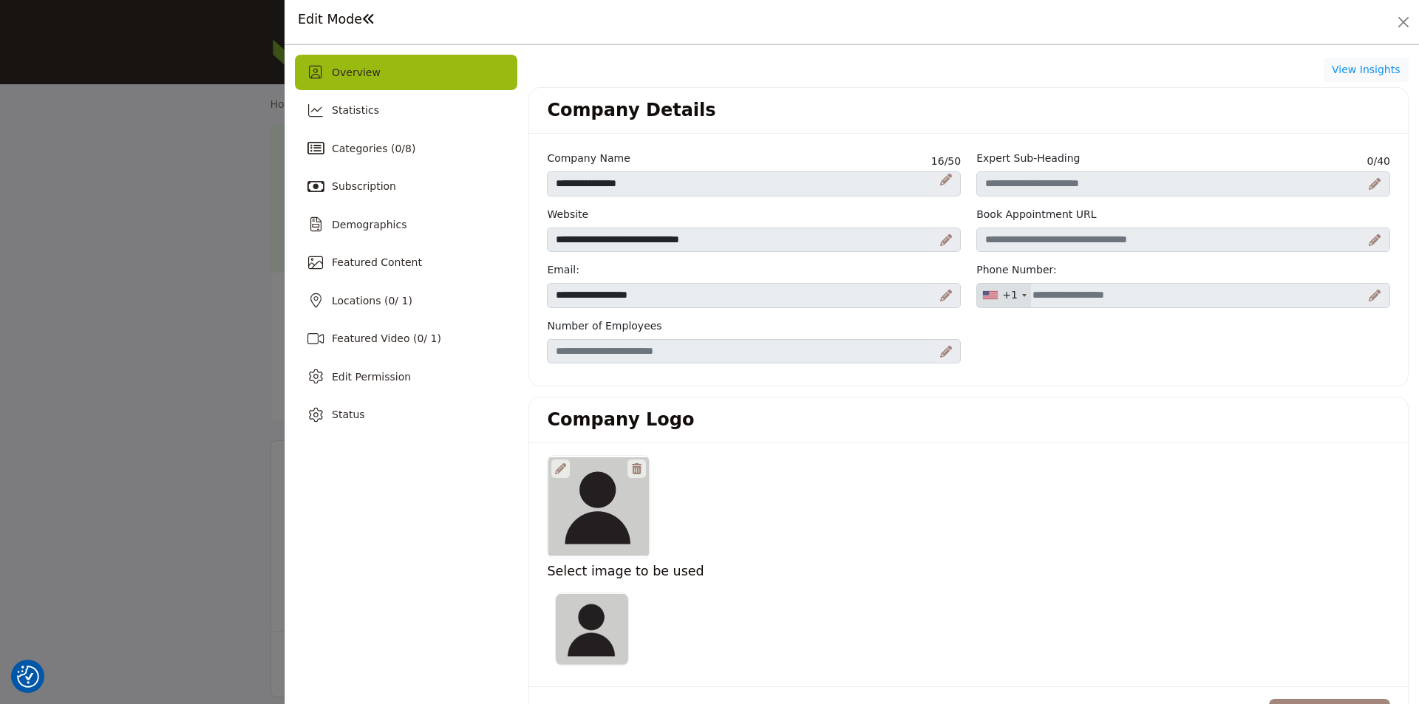
click at [378, 74] on div "Overview" at bounding box center [406, 72] width 222 height 35
click at [258, 212] on div at bounding box center [709, 352] width 1419 height 704
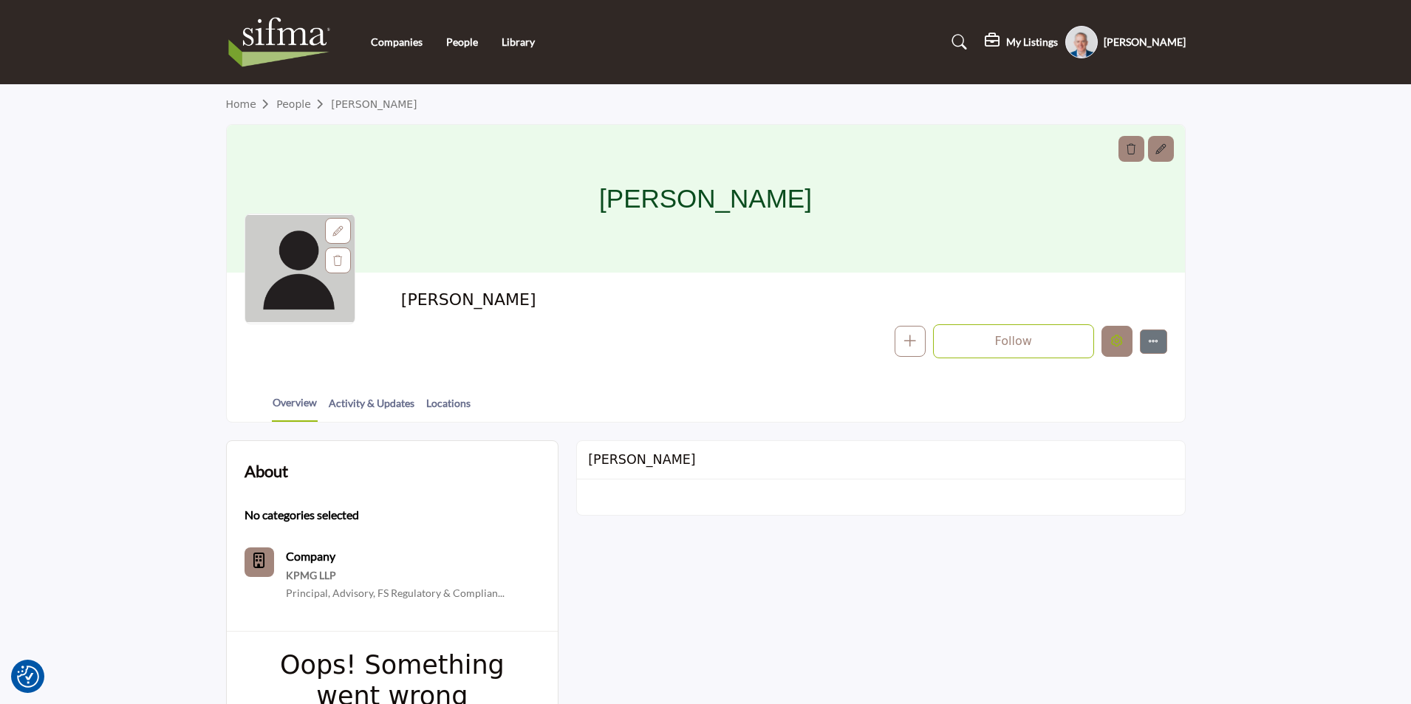
click at [1117, 349] on button "Edit company" at bounding box center [1117, 341] width 31 height 31
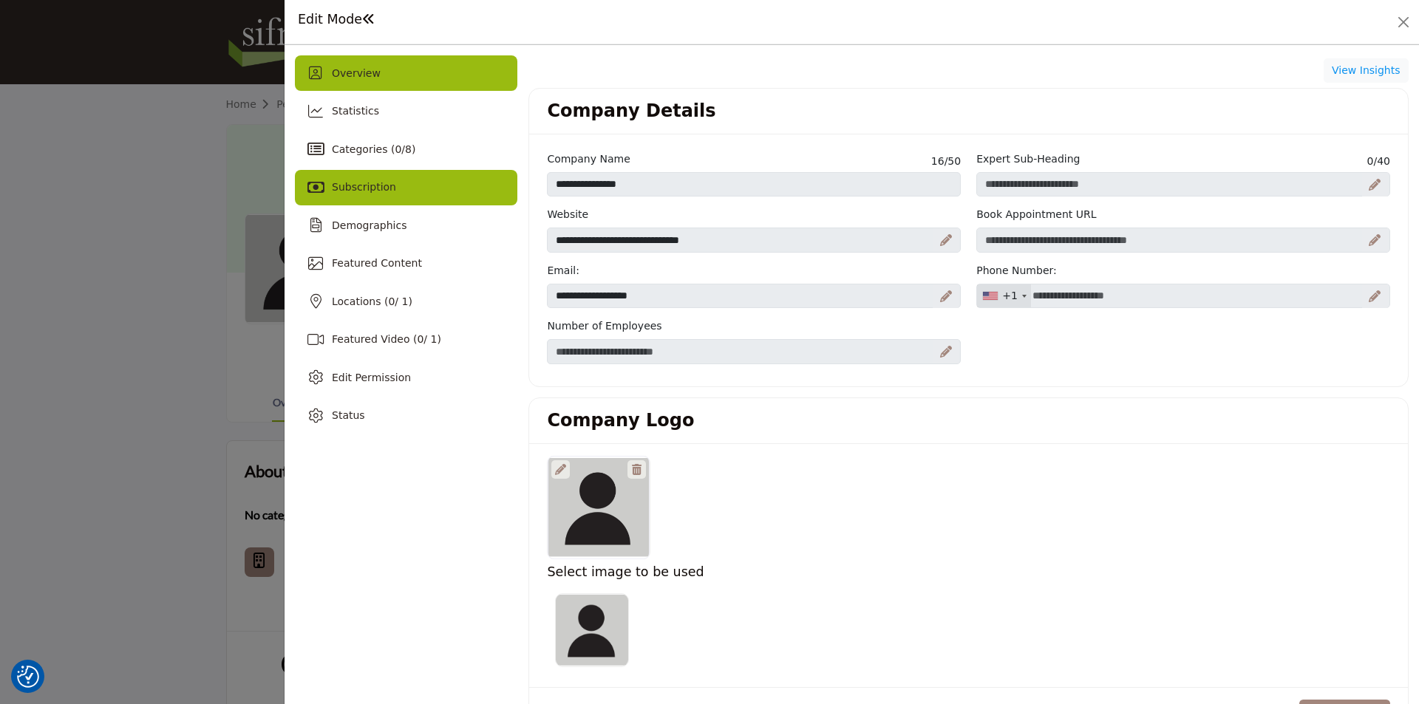
click at [425, 173] on div "Subscription" at bounding box center [406, 187] width 222 height 35
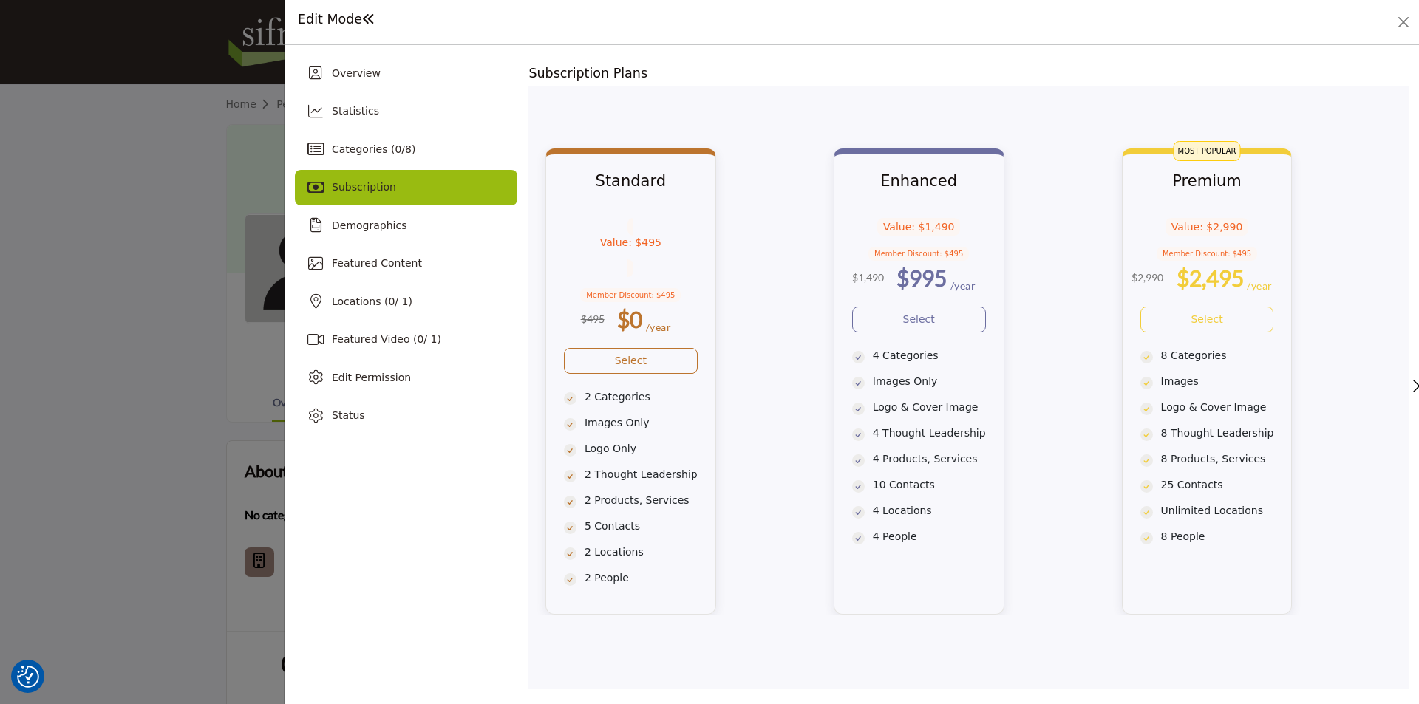
click at [4, 286] on div at bounding box center [709, 352] width 1419 height 704
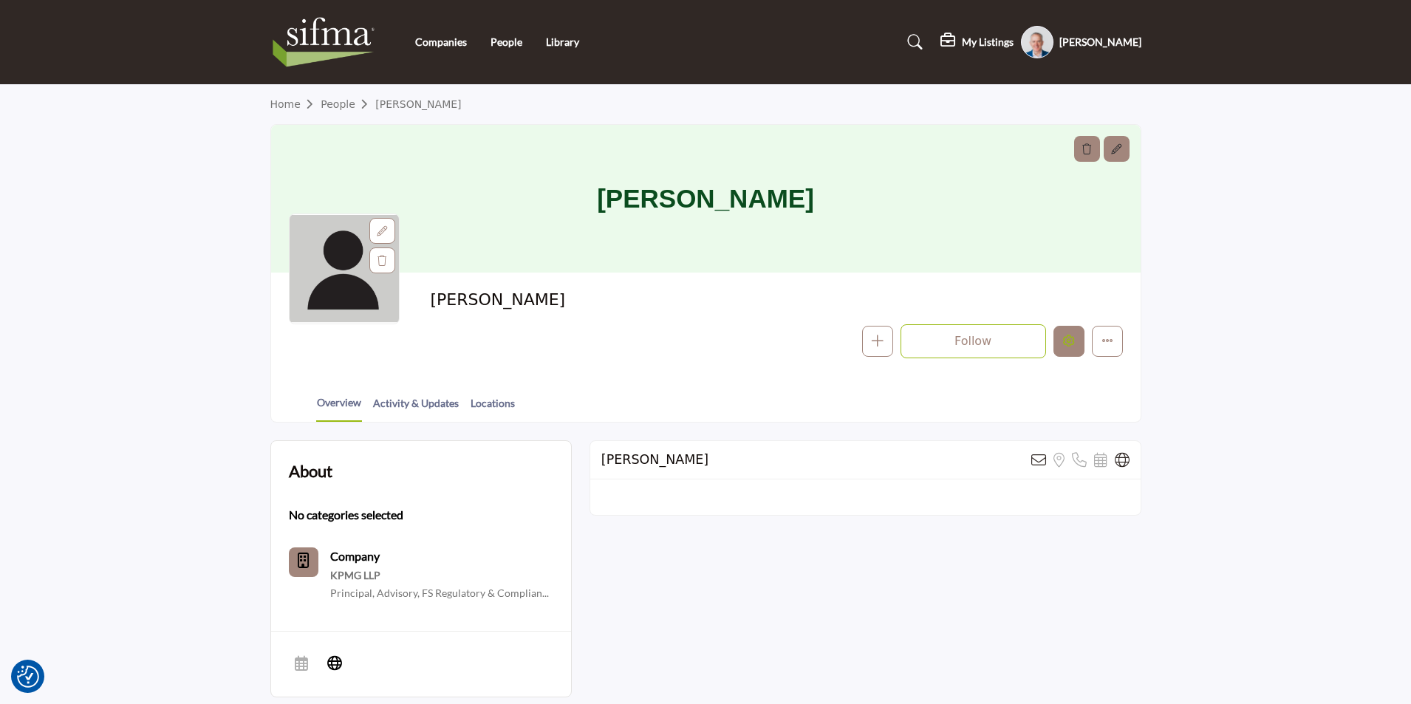
click at [1077, 341] on button "Edit company" at bounding box center [1069, 341] width 31 height 31
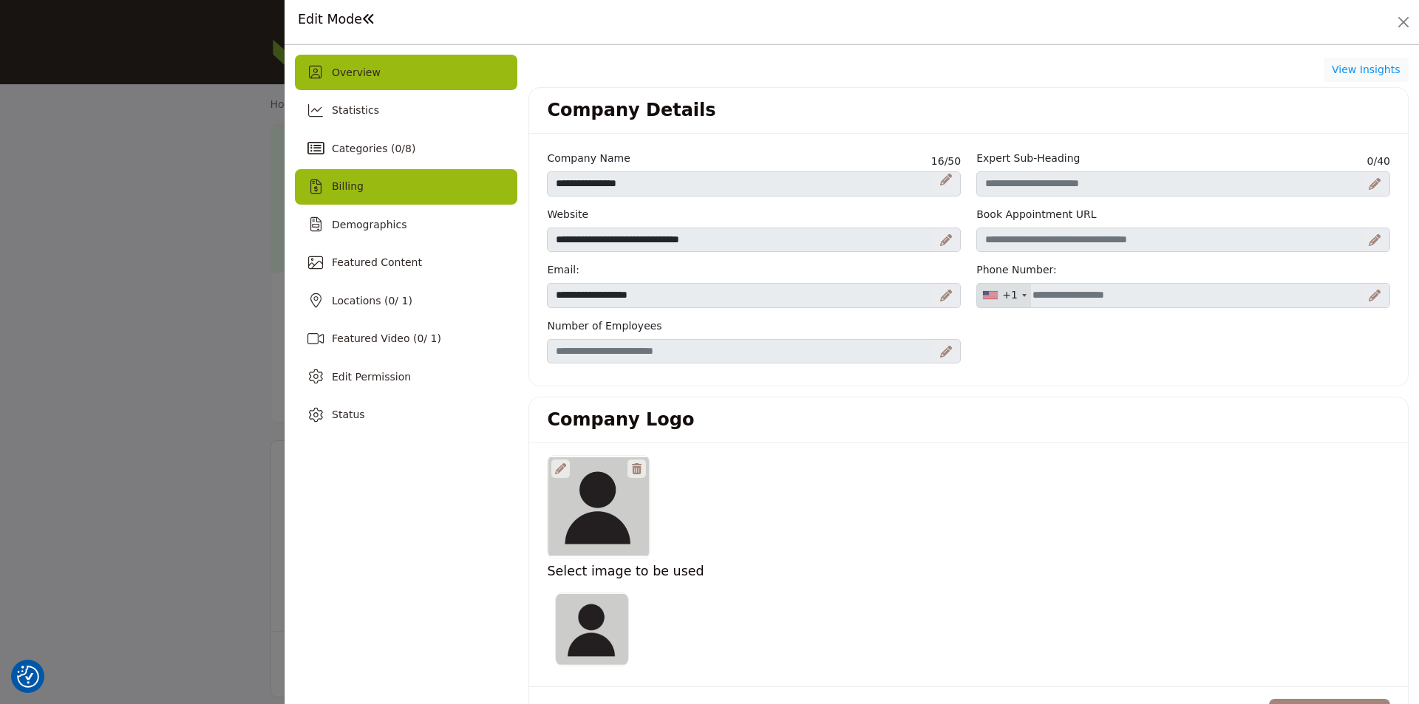
click at [361, 191] on div "Billing" at bounding box center [406, 186] width 222 height 35
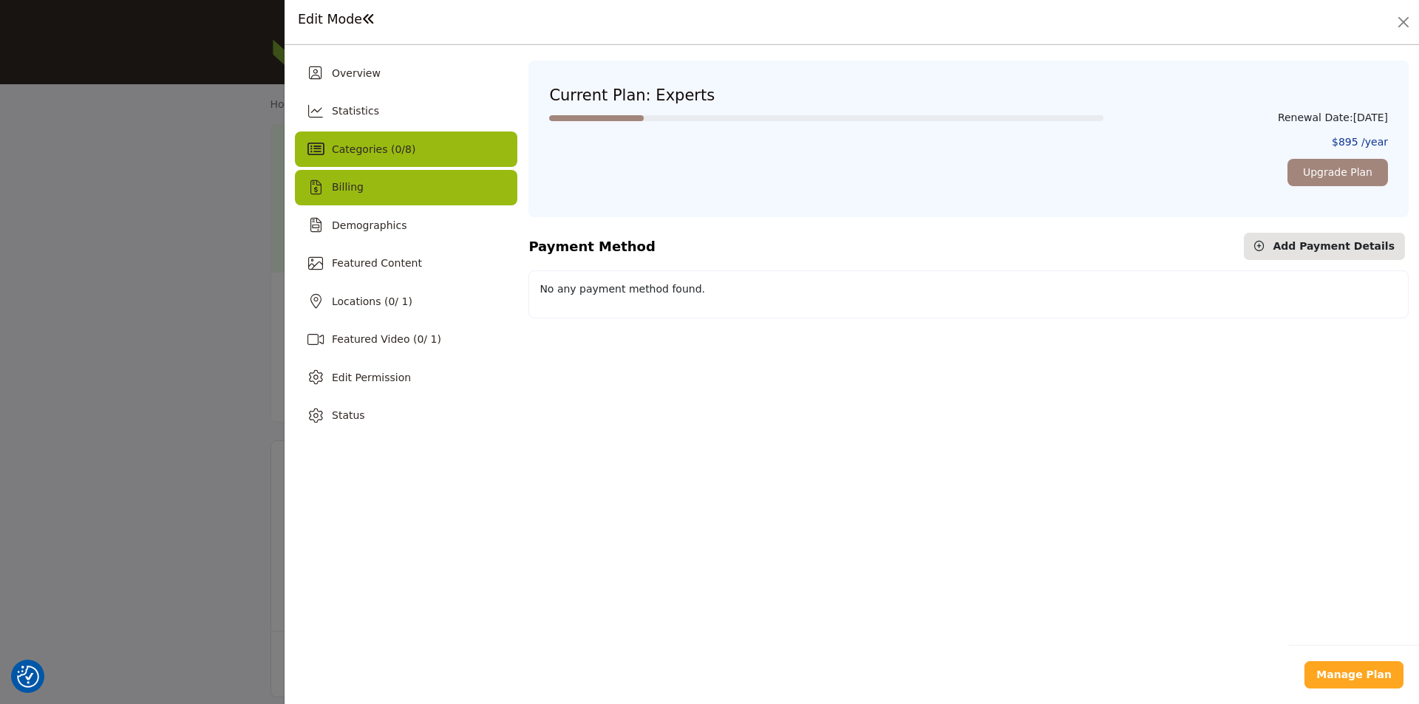
click at [349, 155] on span "Categories ( 0 / 8 )" at bounding box center [374, 149] width 84 height 12
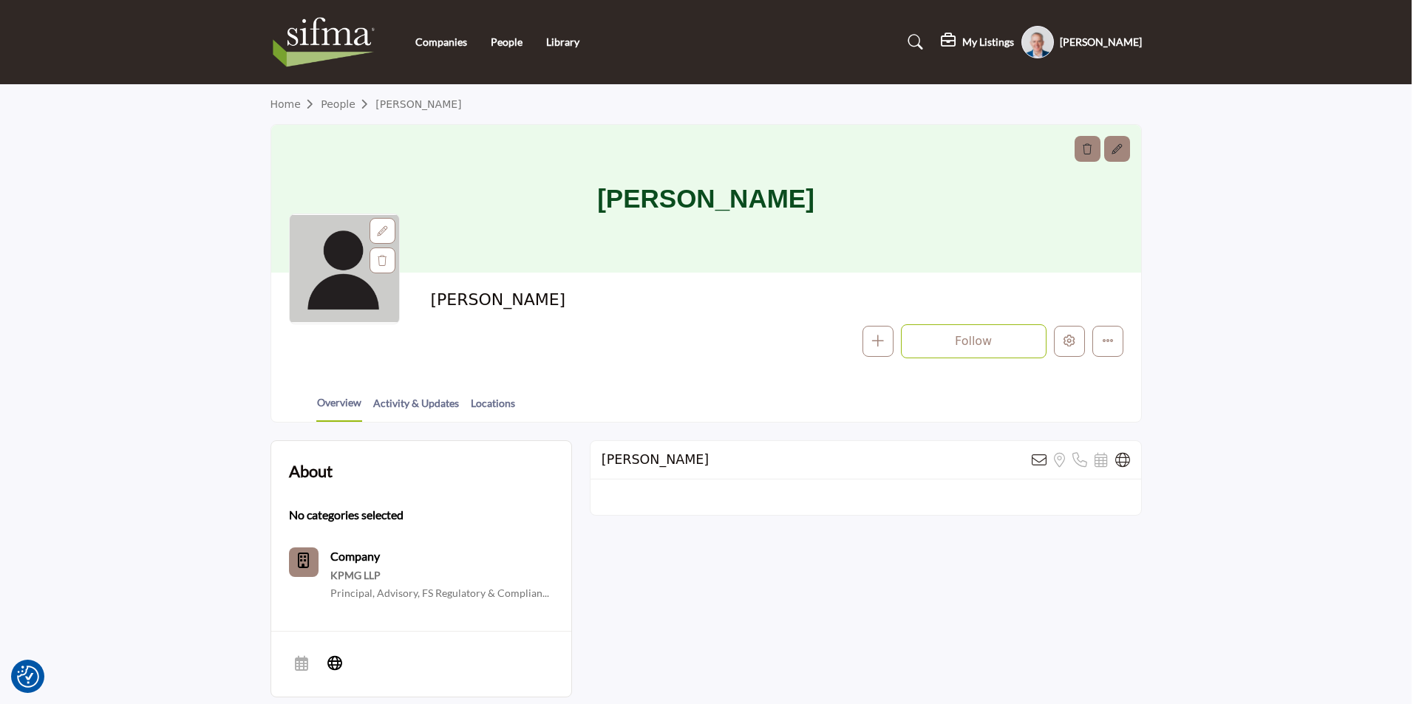
click at [205, 220] on div at bounding box center [709, 352] width 1419 height 704
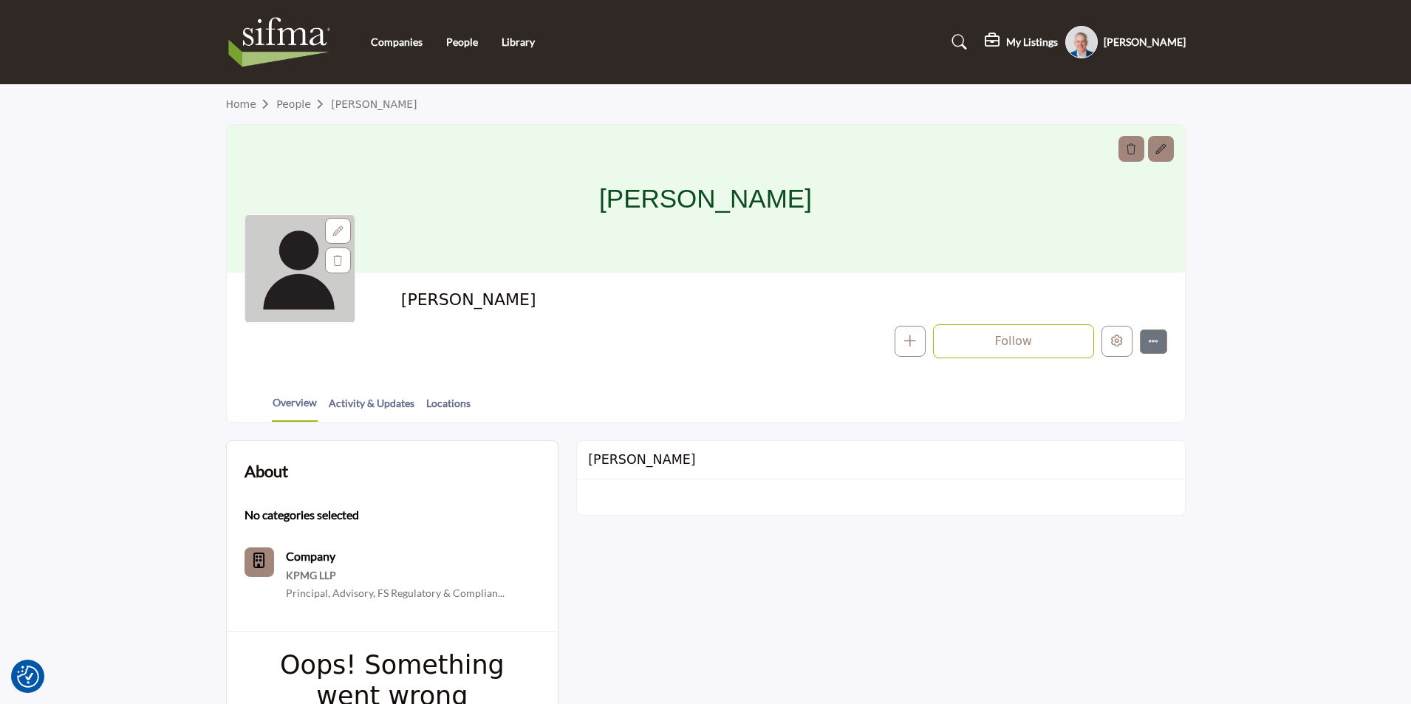
scroll to position [148, 0]
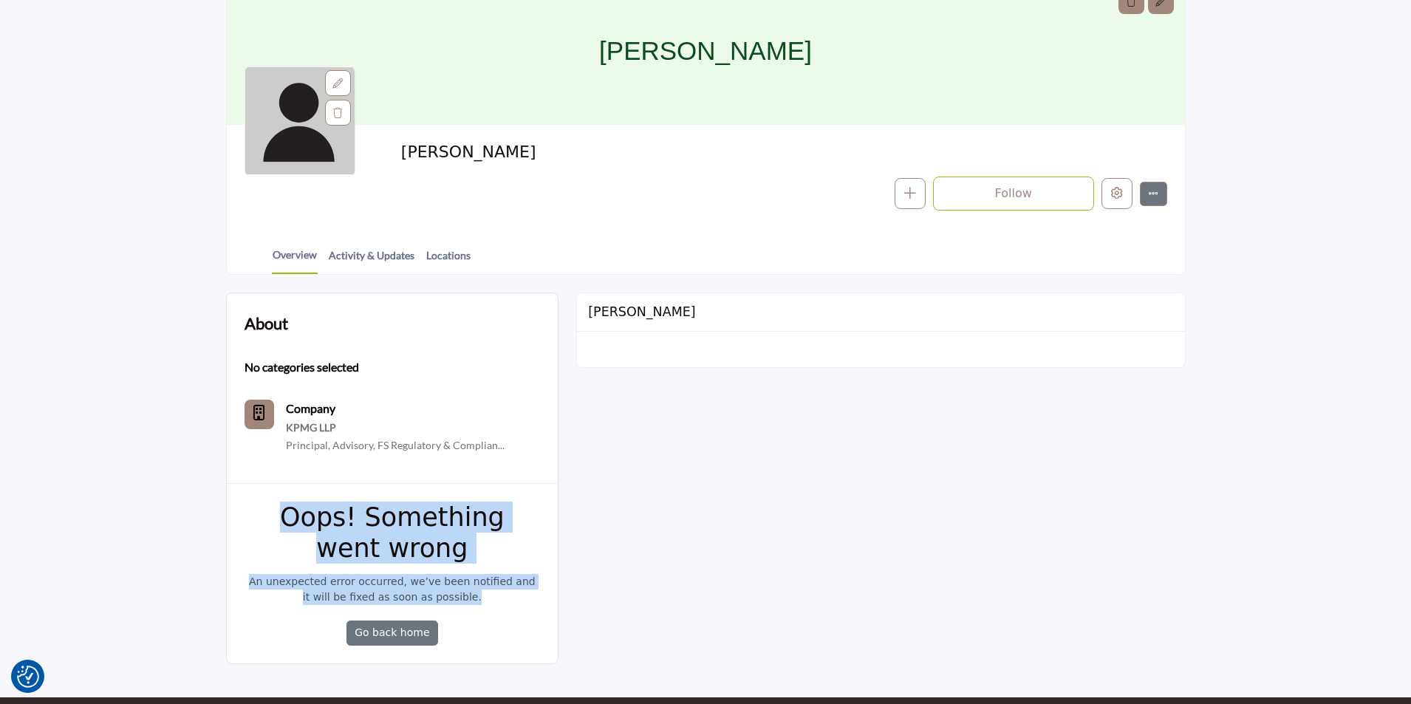
drag, startPoint x: 488, startPoint y: 599, endPoint x: 232, endPoint y: 525, distance: 266.2
click at [232, 525] on div "Oops! Something went wrong Oops! Something went wrong An unexpected error occur…" at bounding box center [393, 573] width 332 height 180
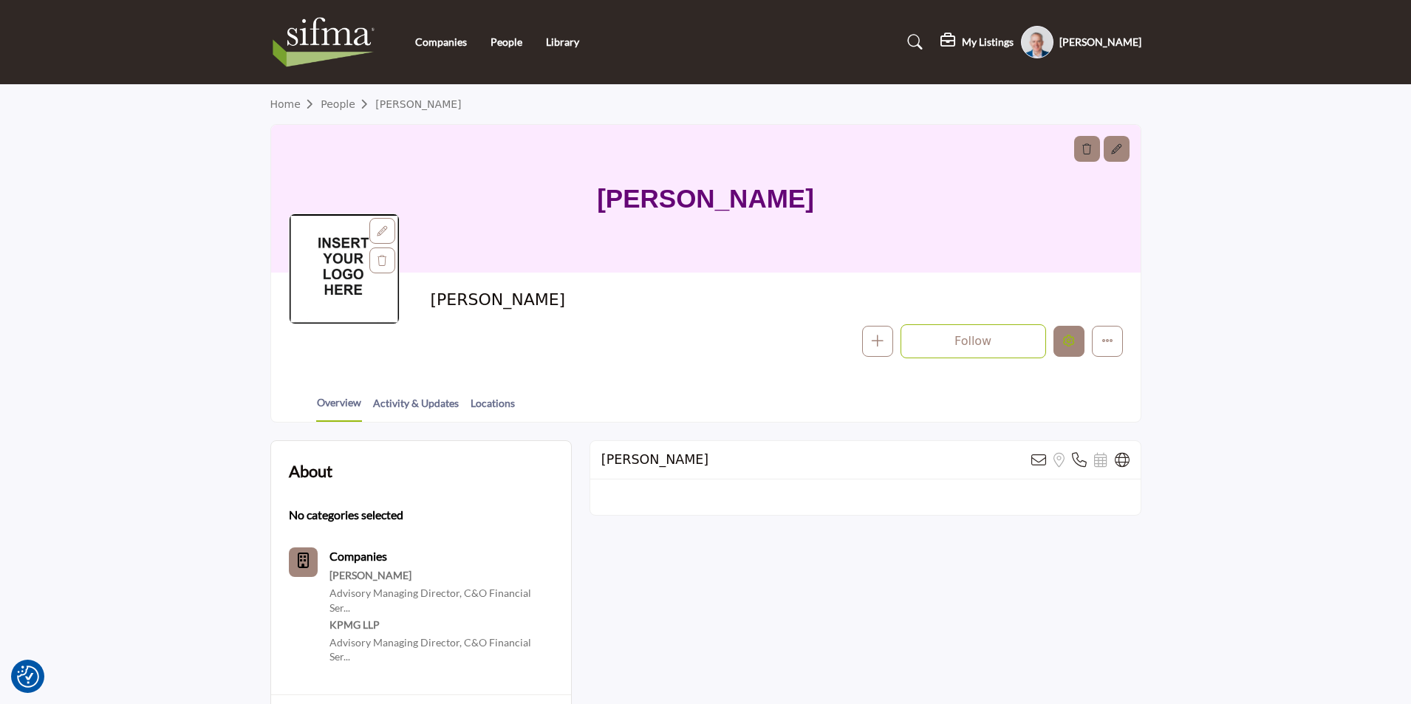
click at [1077, 344] on button "Edit company" at bounding box center [1069, 341] width 31 height 31
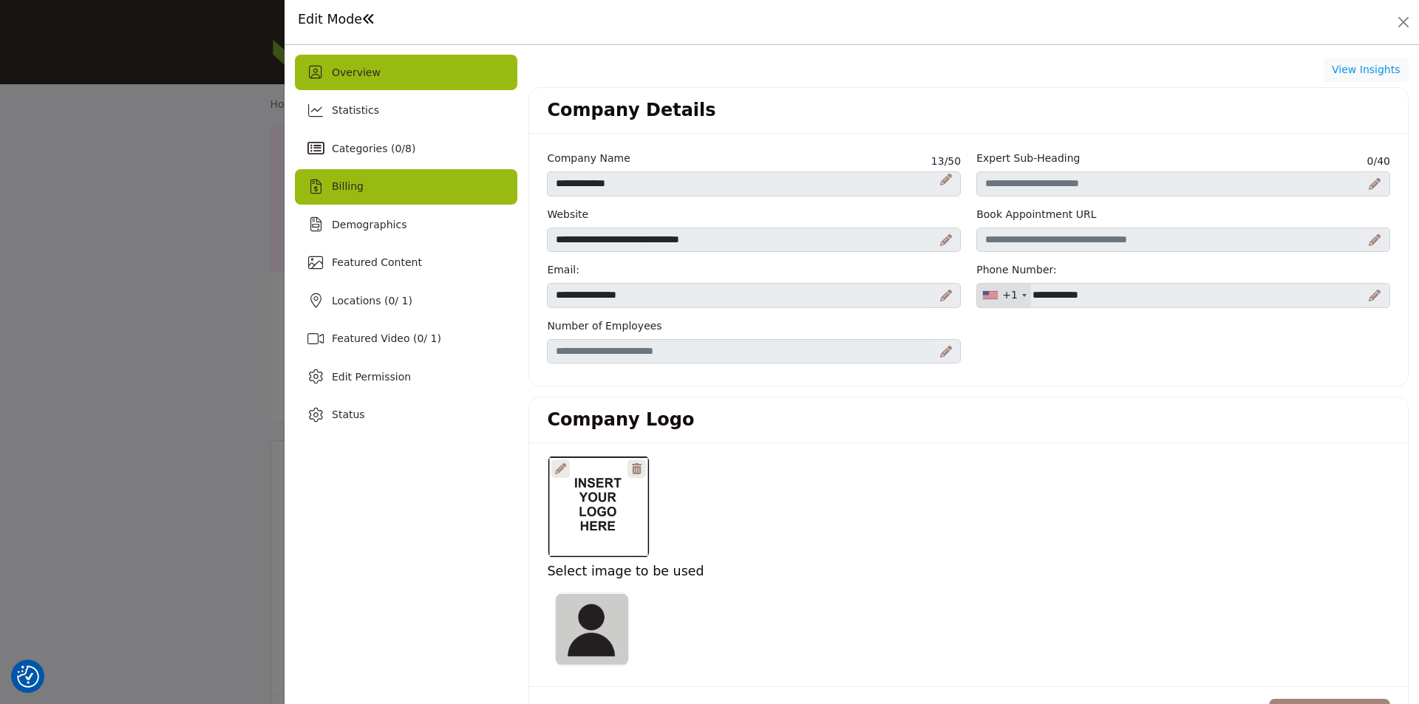
click at [332, 185] on span "Billing" at bounding box center [348, 186] width 32 height 12
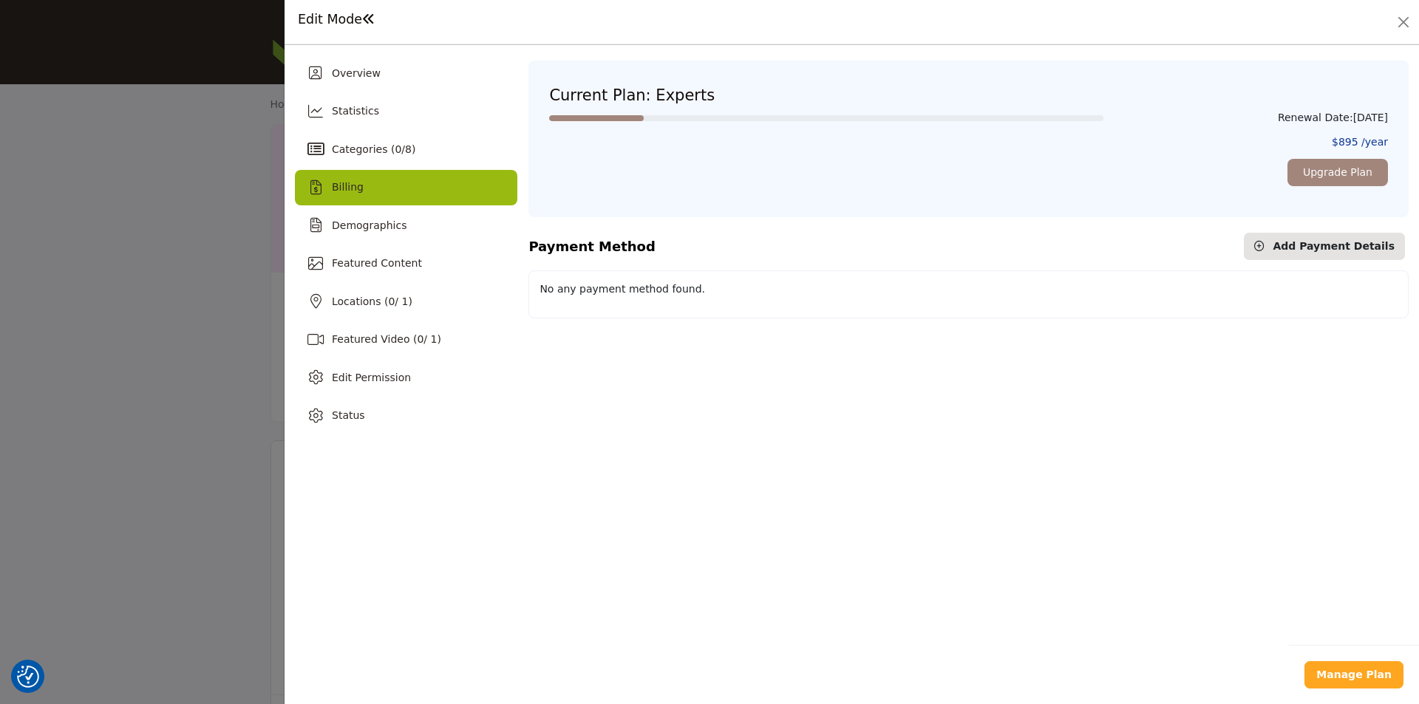
click at [287, 266] on div "Overview Statistics Categories ( 0 / 8 ) Billing Demographics 0 0" at bounding box center [852, 374] width 1134 height 659
click at [245, 239] on div at bounding box center [709, 352] width 1419 height 704
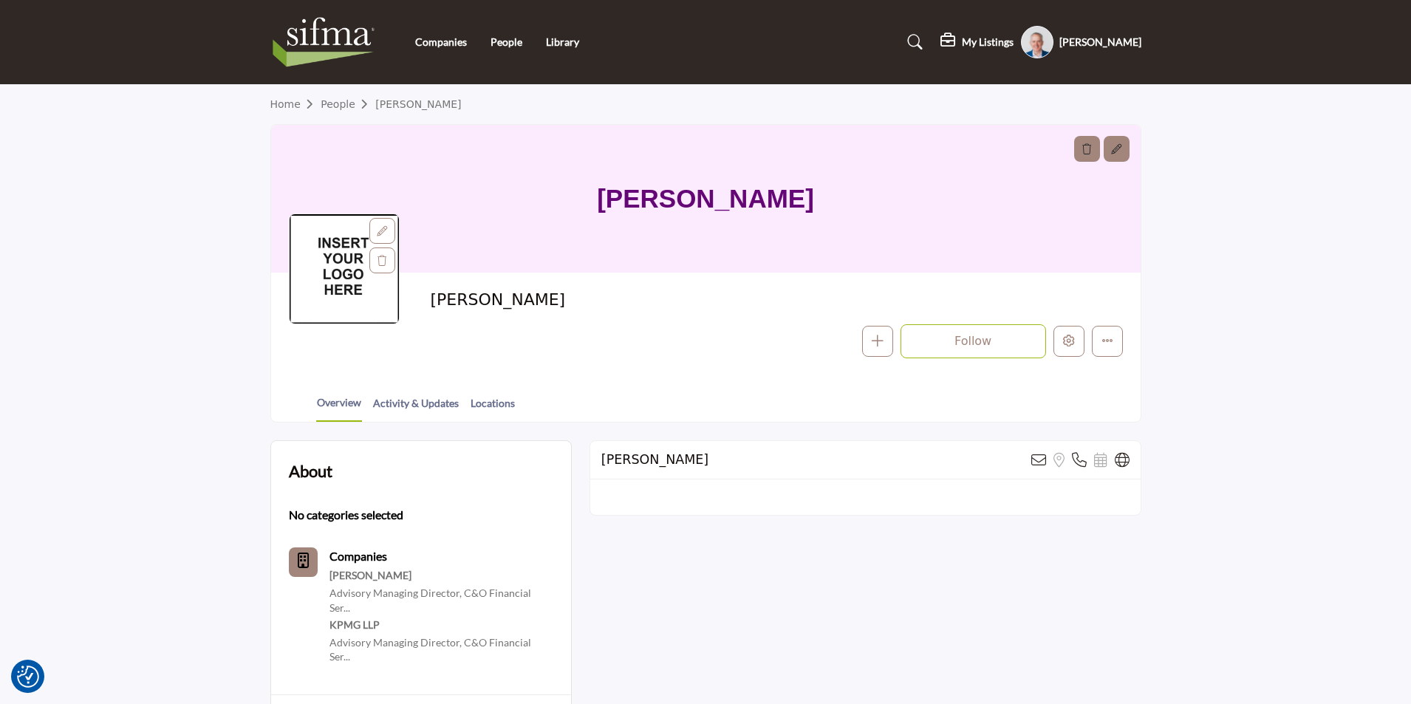
click at [87, 330] on section "Home People Turgay Mehmet Turgay Mehmet Turgay Mehmet Follow Following Message" at bounding box center [705, 254] width 1411 height 338
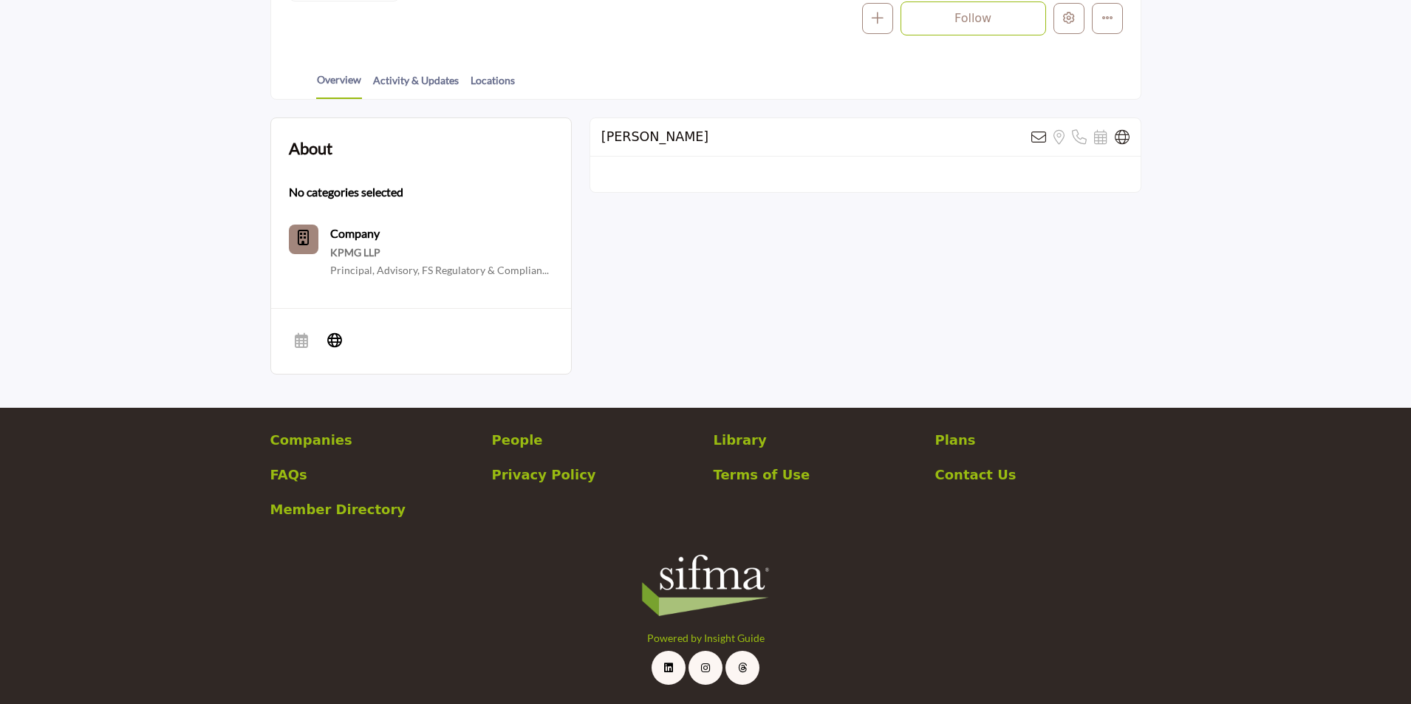
scroll to position [175, 0]
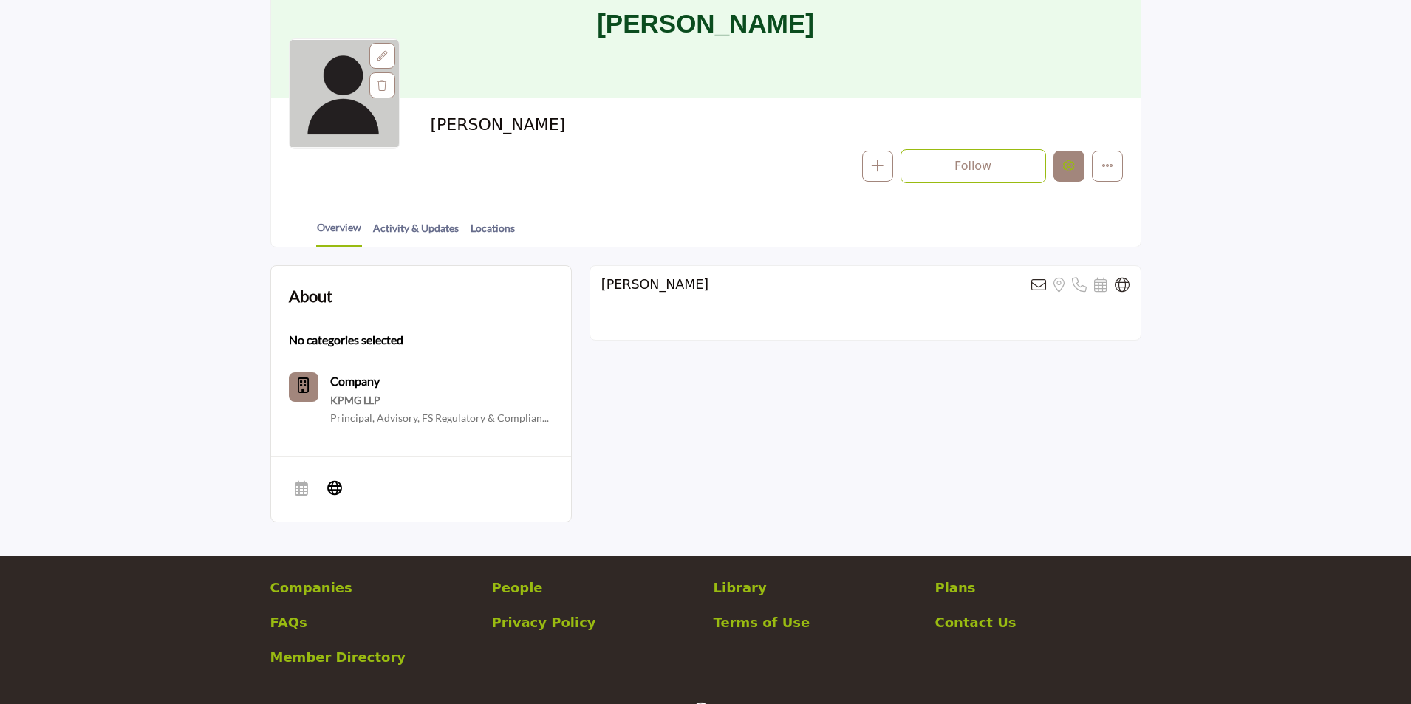
click at [1077, 166] on button "Edit company" at bounding box center [1069, 166] width 31 height 31
click at [191, 236] on div at bounding box center [709, 352] width 1419 height 704
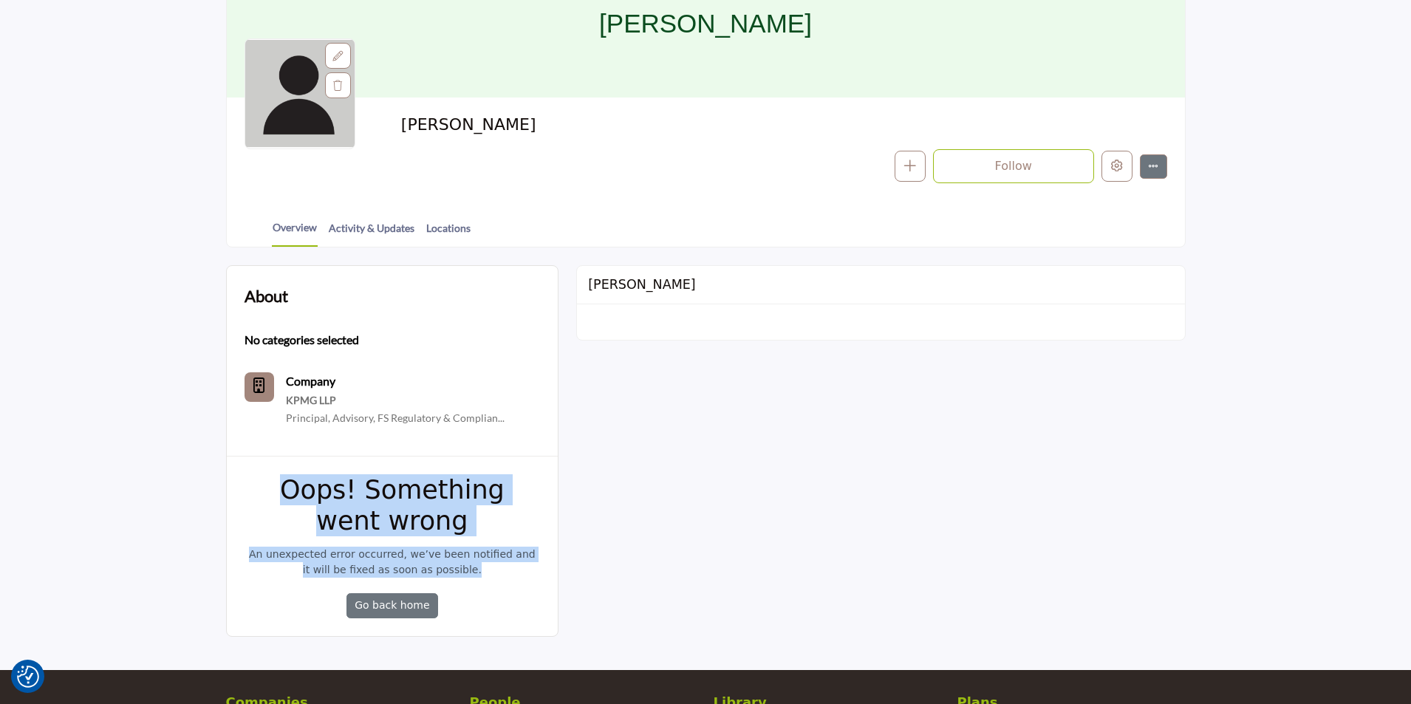
drag, startPoint x: 460, startPoint y: 574, endPoint x: 251, endPoint y: 483, distance: 228.0
click at [251, 483] on div "Oops! Something went wrong An unexpected error occurred, we’ve been notified an…" at bounding box center [393, 546] width 296 height 144
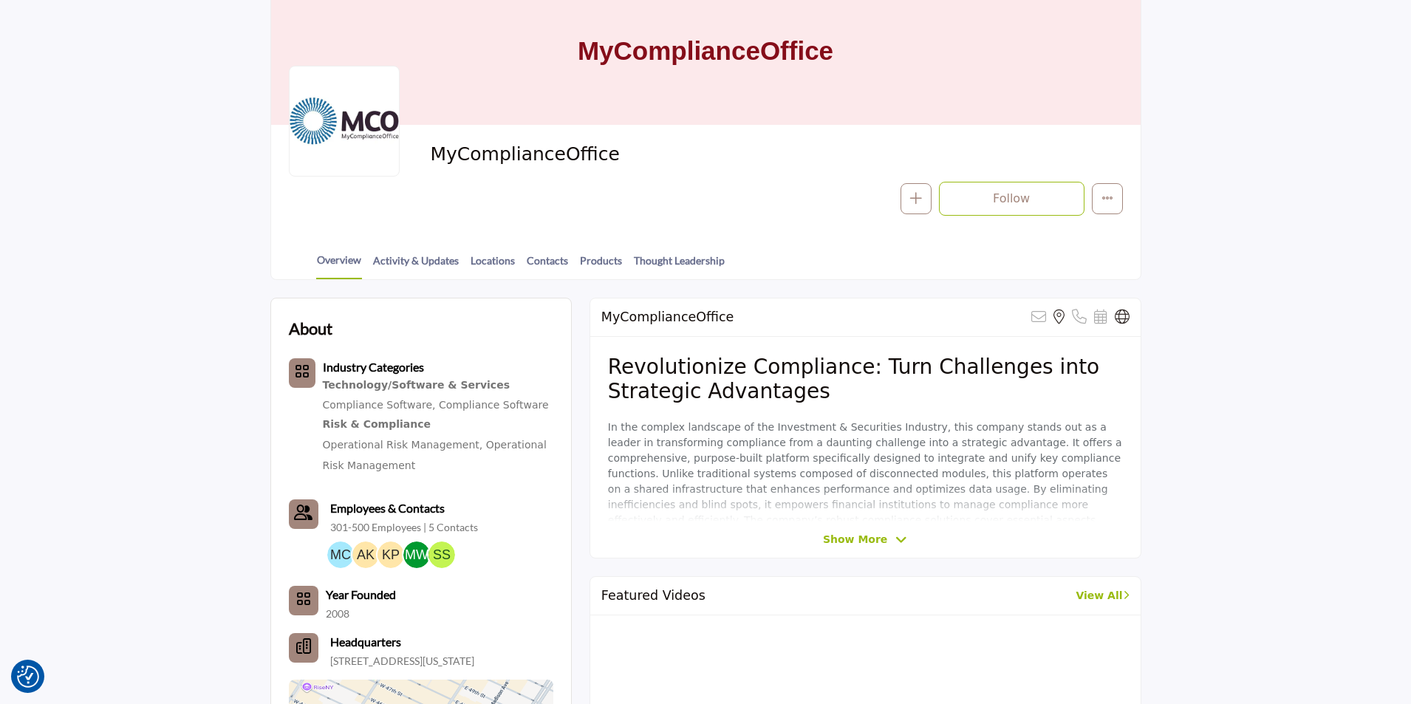
scroll to position [148, 0]
